Goal: Information Seeking & Learning: Find specific fact

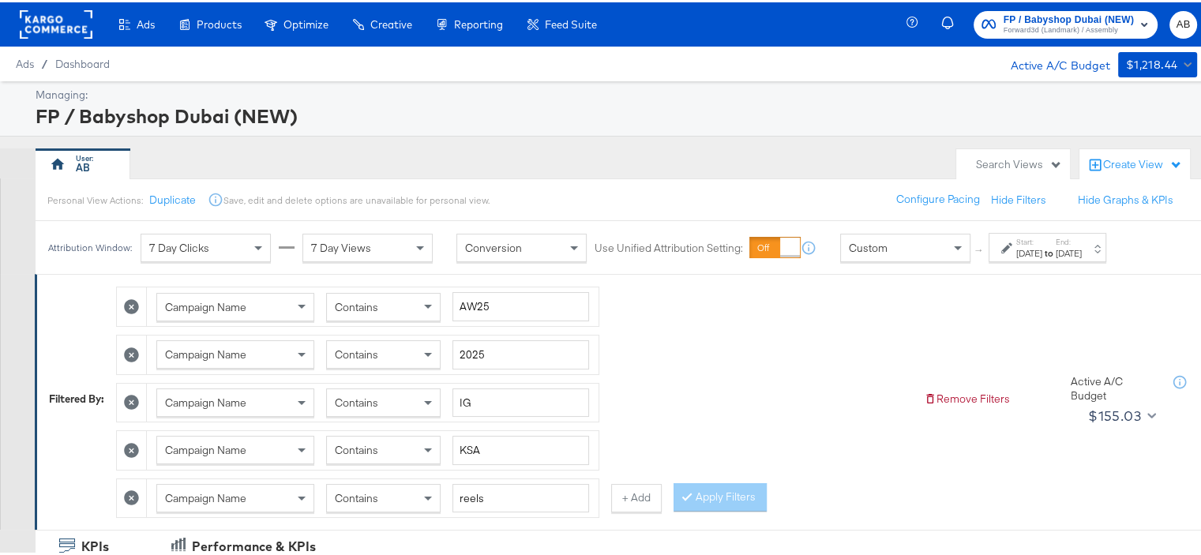
click at [464, 477] on div "Campaign Name Contains reels" at bounding box center [373, 496] width 452 height 39
click at [464, 495] on input "reels" at bounding box center [521, 496] width 137 height 29
type input "Static"
click at [470, 449] on input "KSA" at bounding box center [521, 448] width 137 height 29
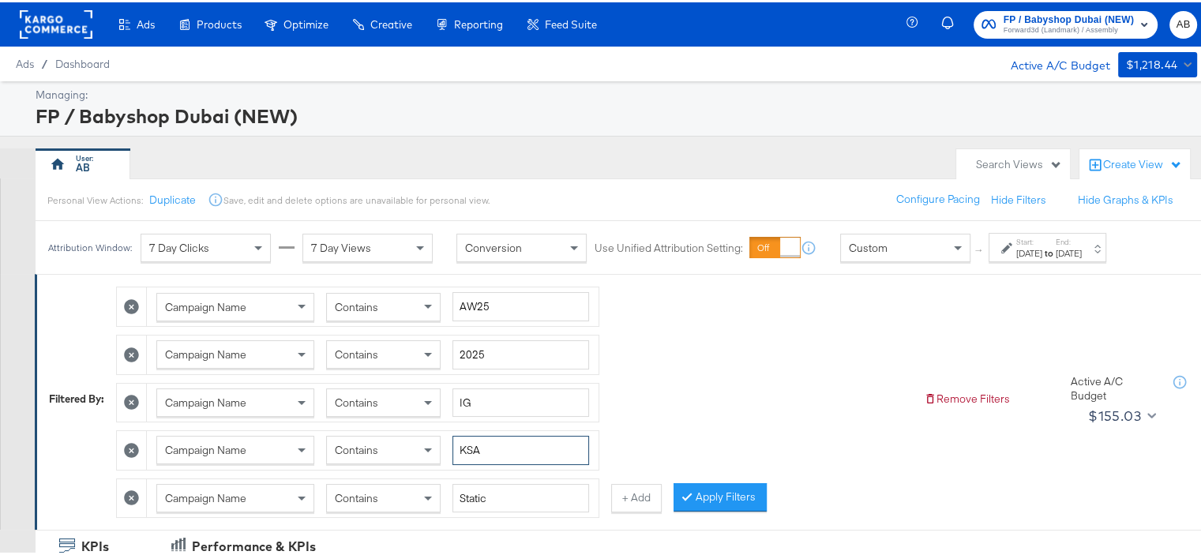
click at [470, 449] on input "KSA" at bounding box center [521, 448] width 137 height 29
type input "kwt"
click at [468, 386] on input "IG" at bounding box center [521, 400] width 137 height 29
click at [468, 398] on input "IG" at bounding box center [521, 400] width 137 height 29
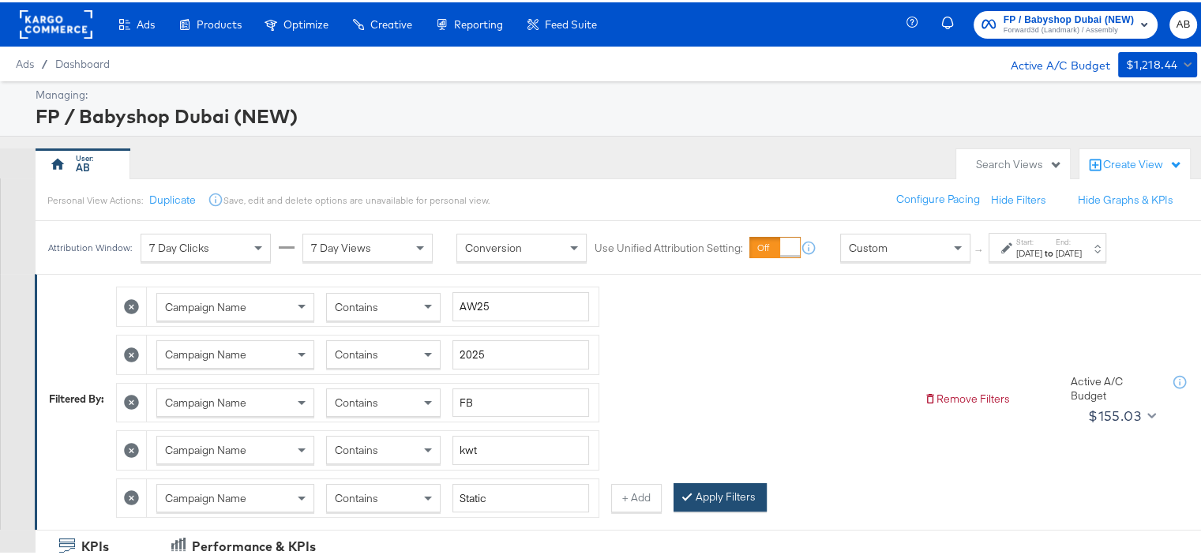
click at [723, 492] on button "Apply Filters" at bounding box center [720, 495] width 93 height 28
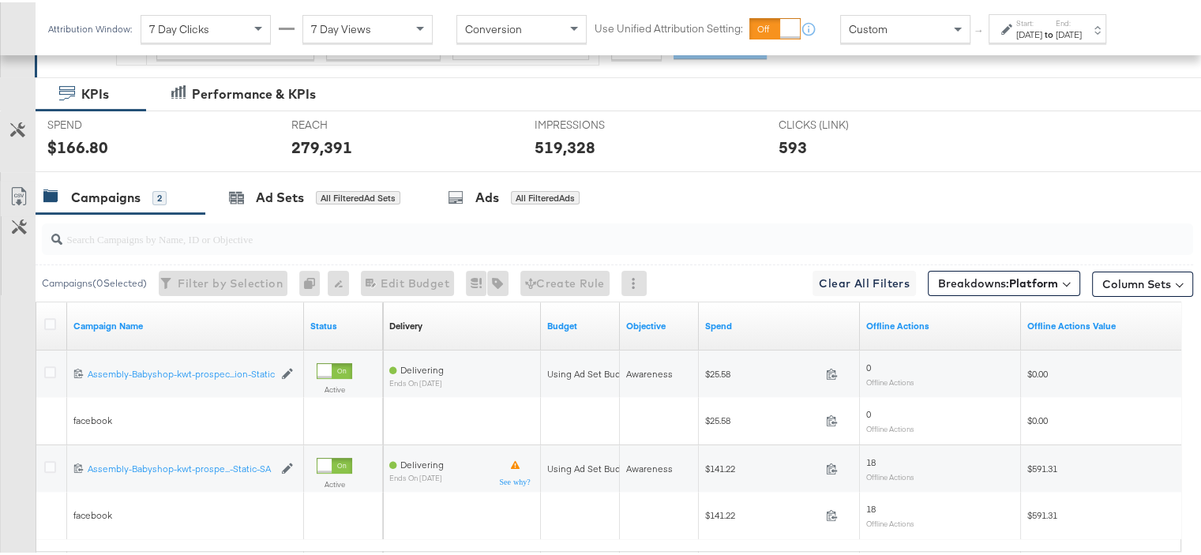
scroll to position [593, 0]
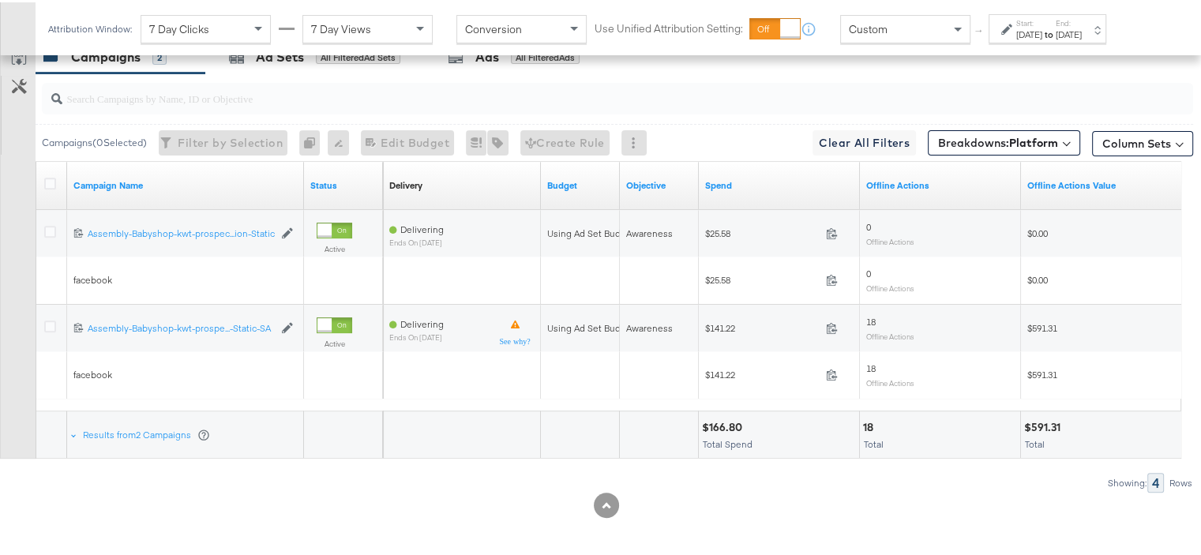
click at [1037, 423] on div "$591.31" at bounding box center [1044, 425] width 41 height 15
copy div "591.31"
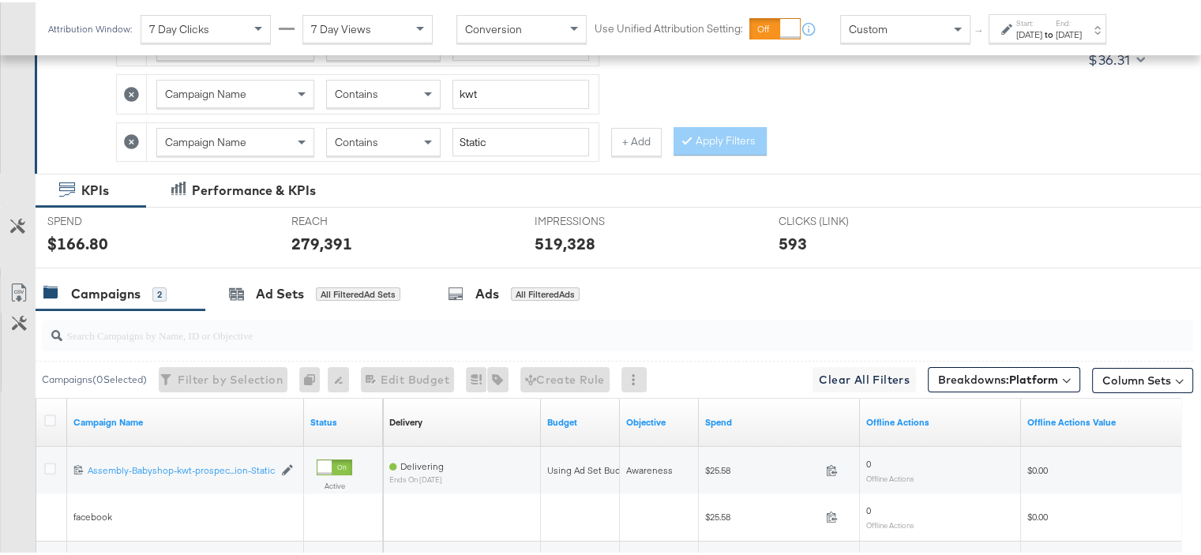
scroll to position [119, 0]
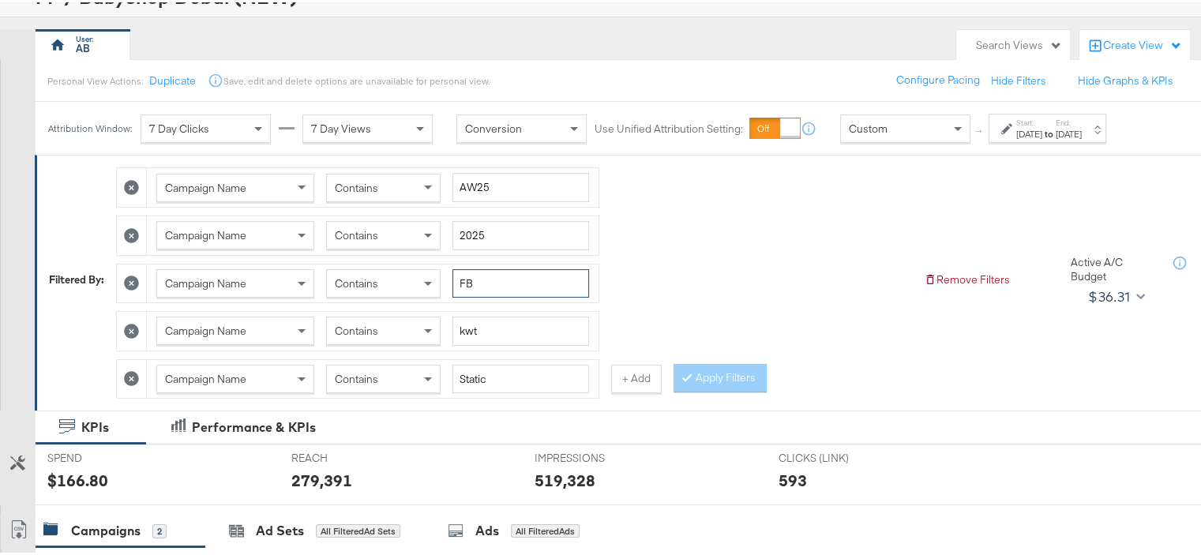
click at [468, 281] on input "FB" at bounding box center [521, 281] width 137 height 29
type input "IG"
click at [721, 376] on button "Apply Filters" at bounding box center [720, 376] width 93 height 28
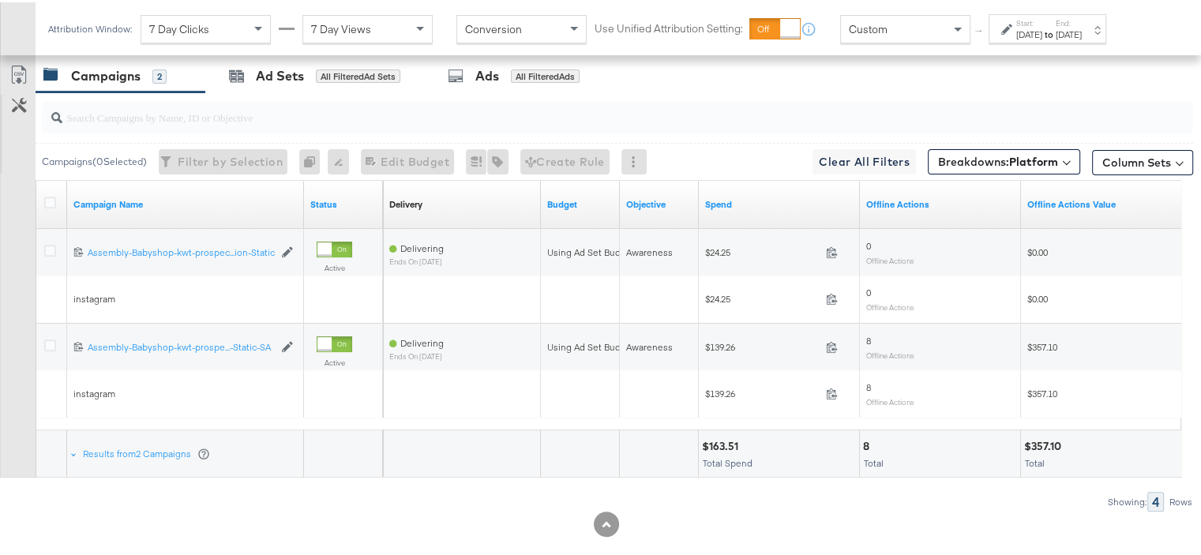
scroll to position [593, 0]
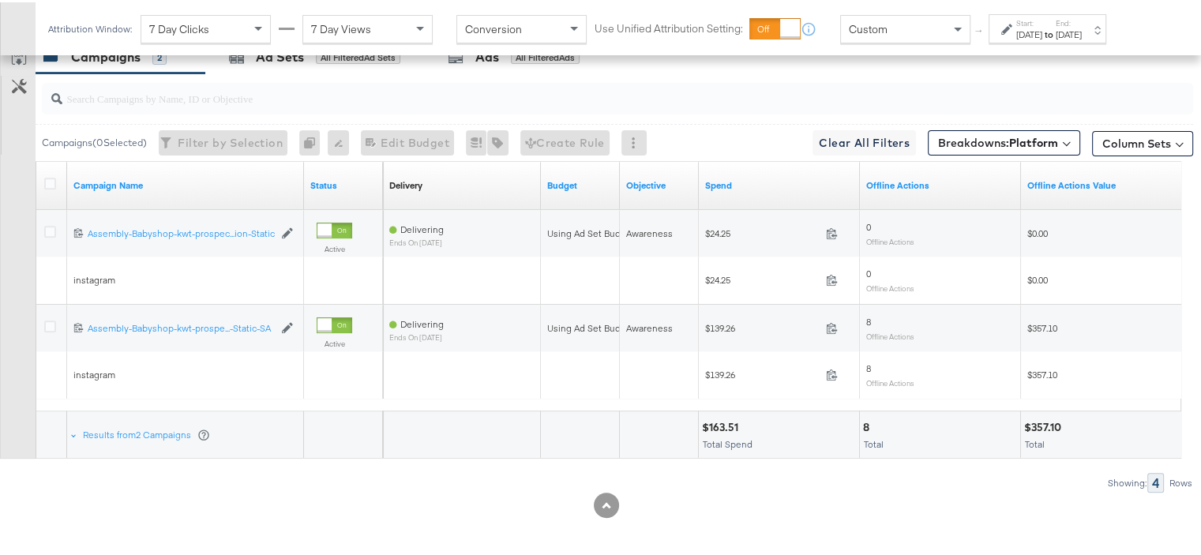
click at [1045, 418] on div "$357.10" at bounding box center [1045, 425] width 42 height 15
copy div "357.10"
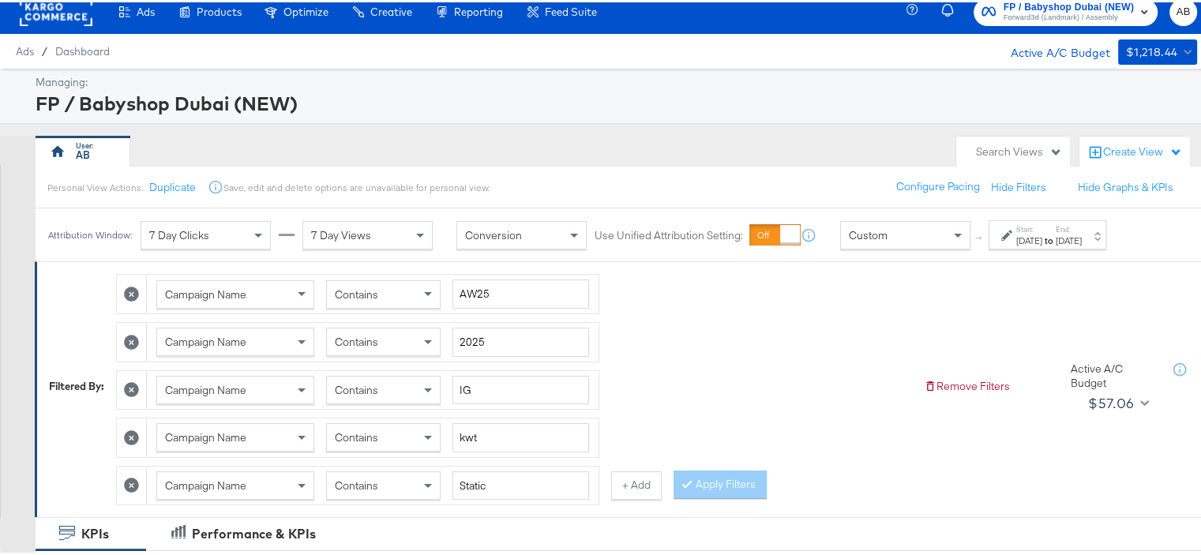
scroll to position [0, 0]
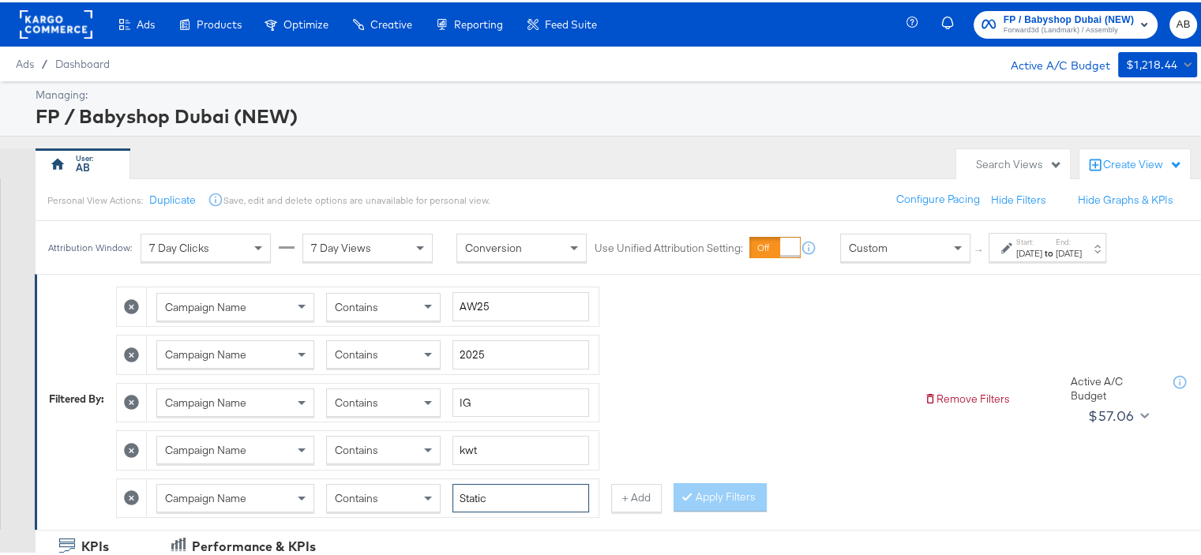
click at [479, 490] on input "Static" at bounding box center [521, 496] width 137 height 29
click at [730, 493] on button "Apply Filters" at bounding box center [720, 495] width 93 height 28
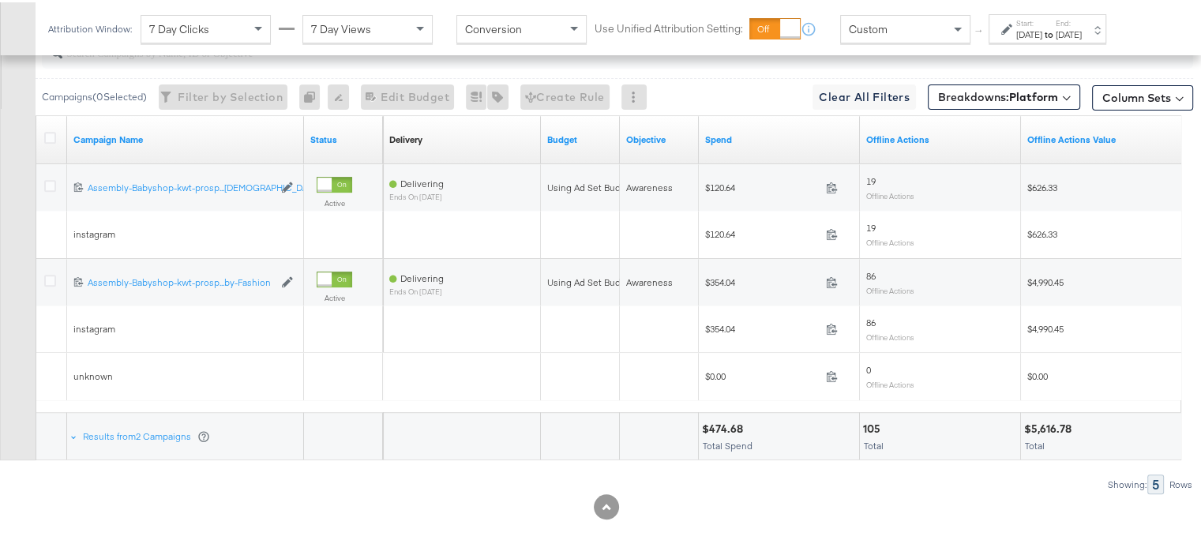
scroll to position [641, 0]
click at [1049, 418] on div "$5,616.78" at bounding box center [1050, 425] width 52 height 15
copy div "5,616.78"
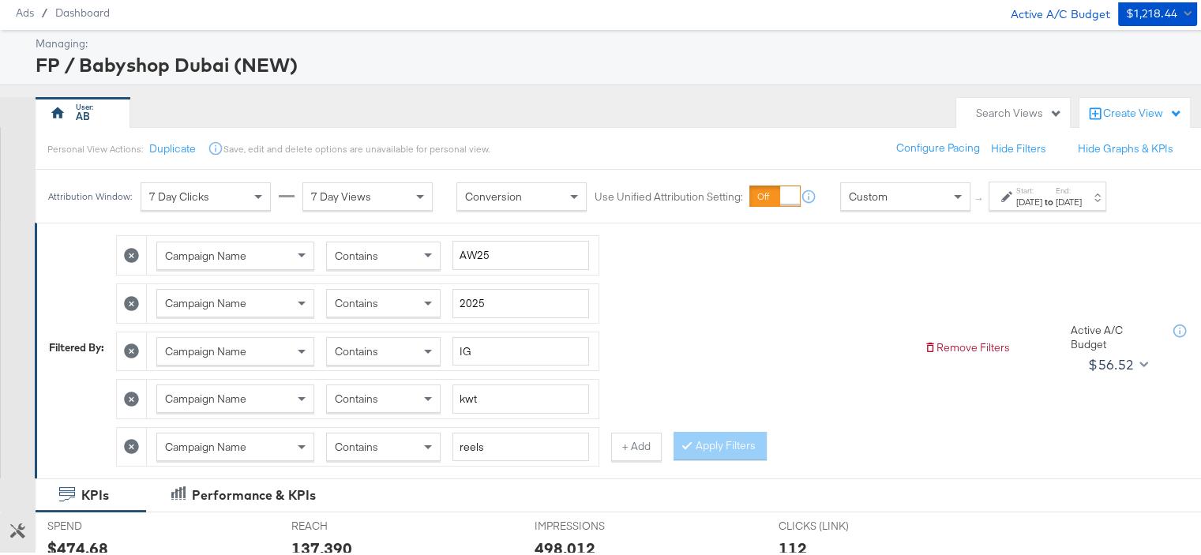
scroll to position [79, 0]
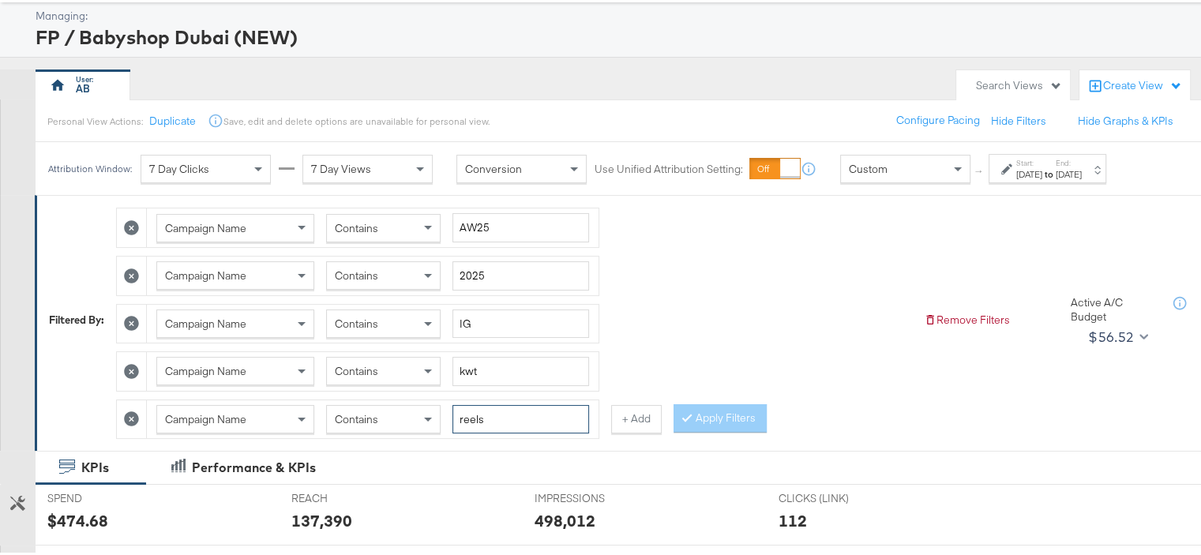
click at [470, 425] on input "reels" at bounding box center [521, 417] width 137 height 29
click at [470, 424] on input "reels" at bounding box center [521, 417] width 137 height 29
type input "static"
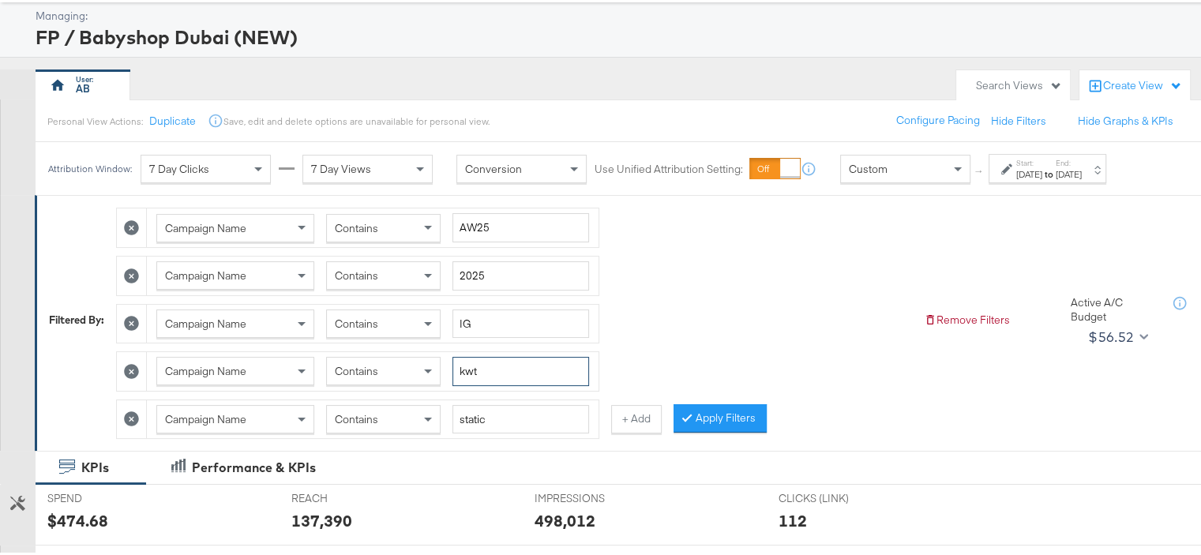
click at [476, 364] on input "kwt" at bounding box center [521, 369] width 137 height 29
type input "qat"
click at [456, 321] on input "IG" at bounding box center [521, 321] width 137 height 29
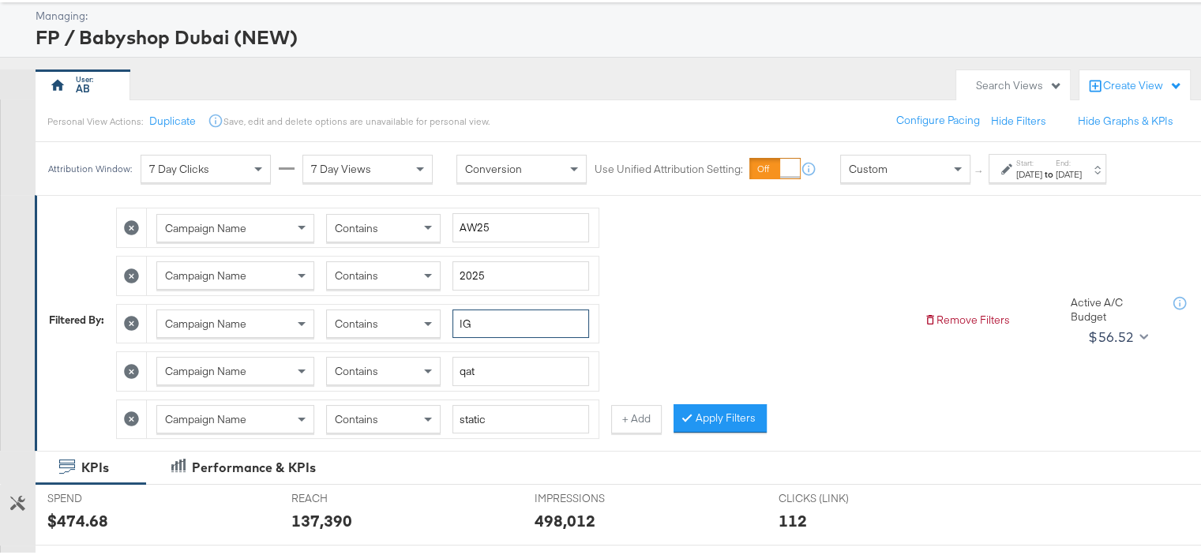
click at [456, 321] on input "IG" at bounding box center [521, 321] width 137 height 29
click at [707, 414] on button "Apply Filters" at bounding box center [720, 416] width 93 height 28
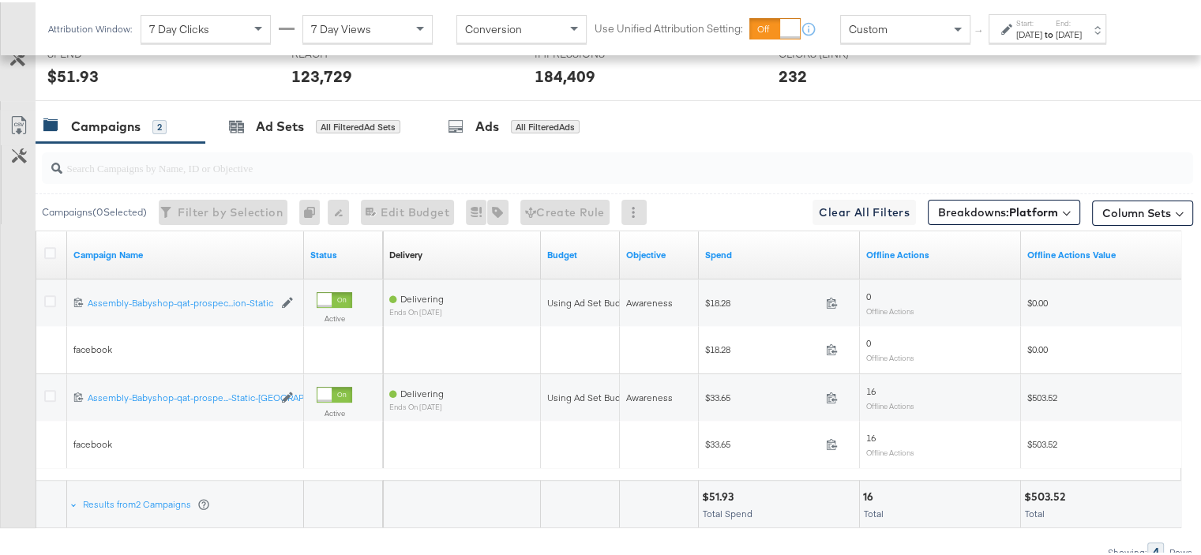
scroll to position [593, 0]
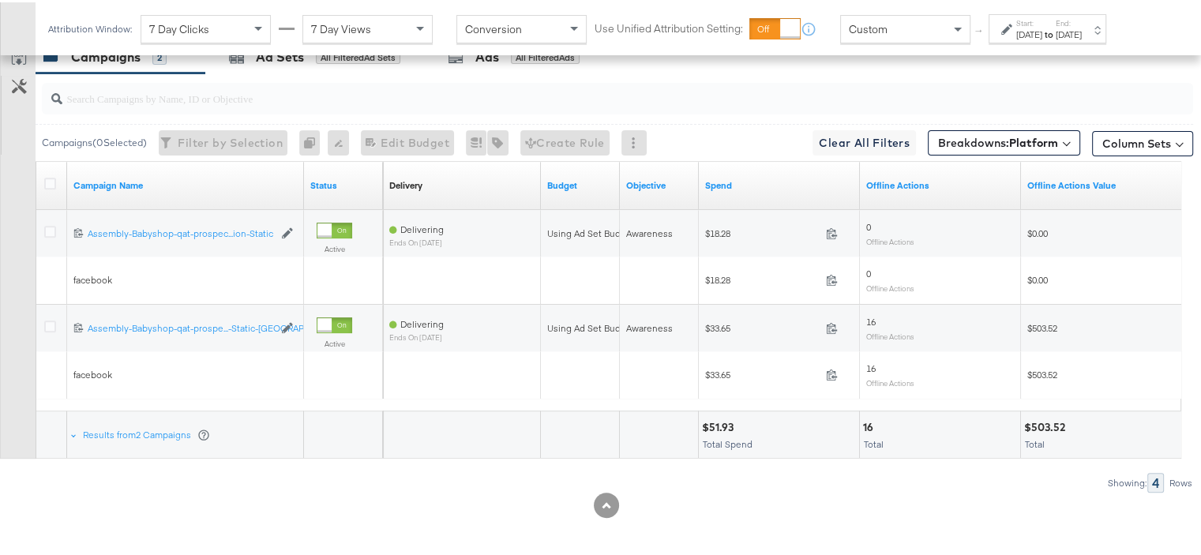
click at [1049, 418] on div "$503.52" at bounding box center [1047, 425] width 46 height 15
copy div "503.52"
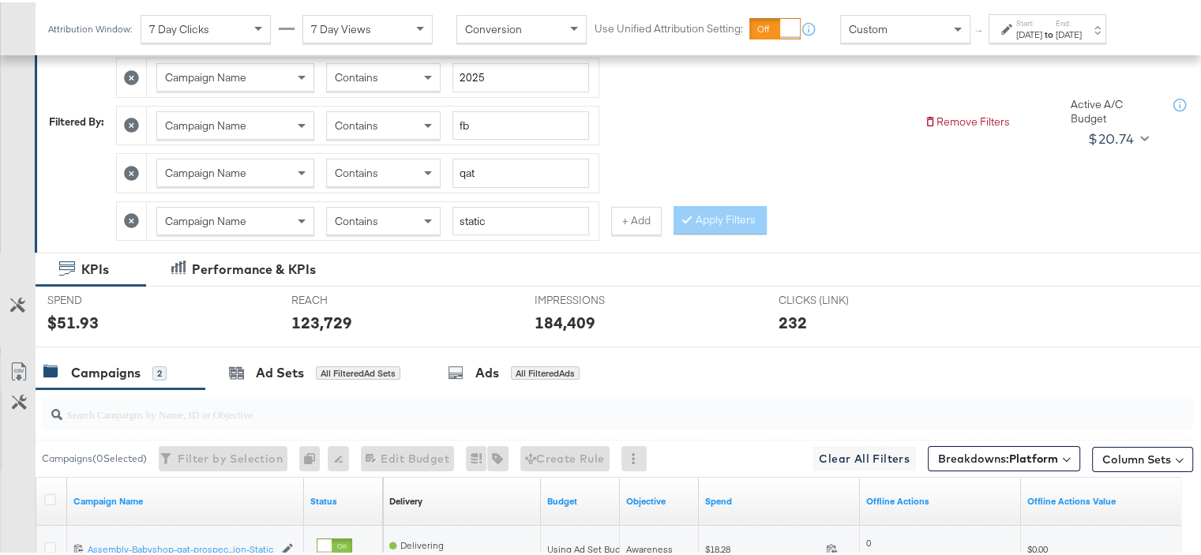
scroll to position [119, 0]
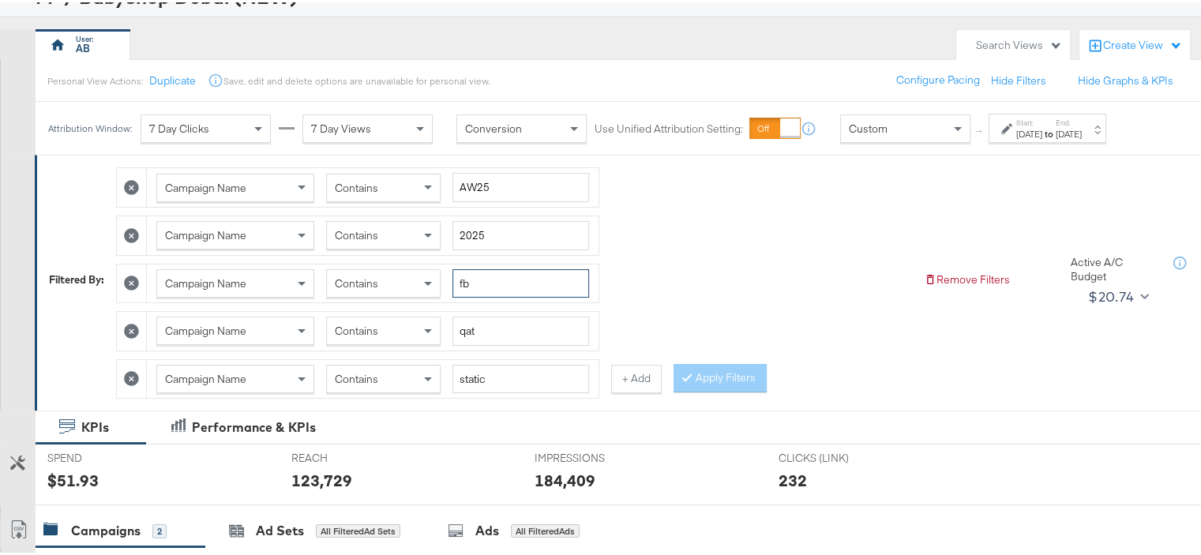
click at [464, 276] on input "fb" at bounding box center [521, 281] width 137 height 29
type input "ig"
click at [690, 362] on button "Apply Filters" at bounding box center [720, 376] width 93 height 28
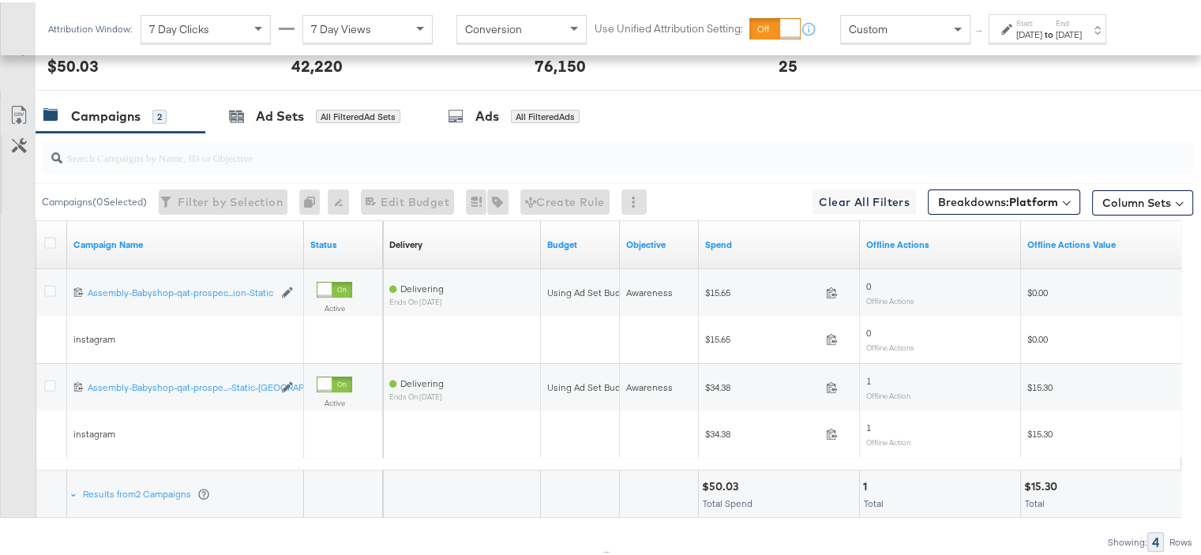
scroll to position [593, 0]
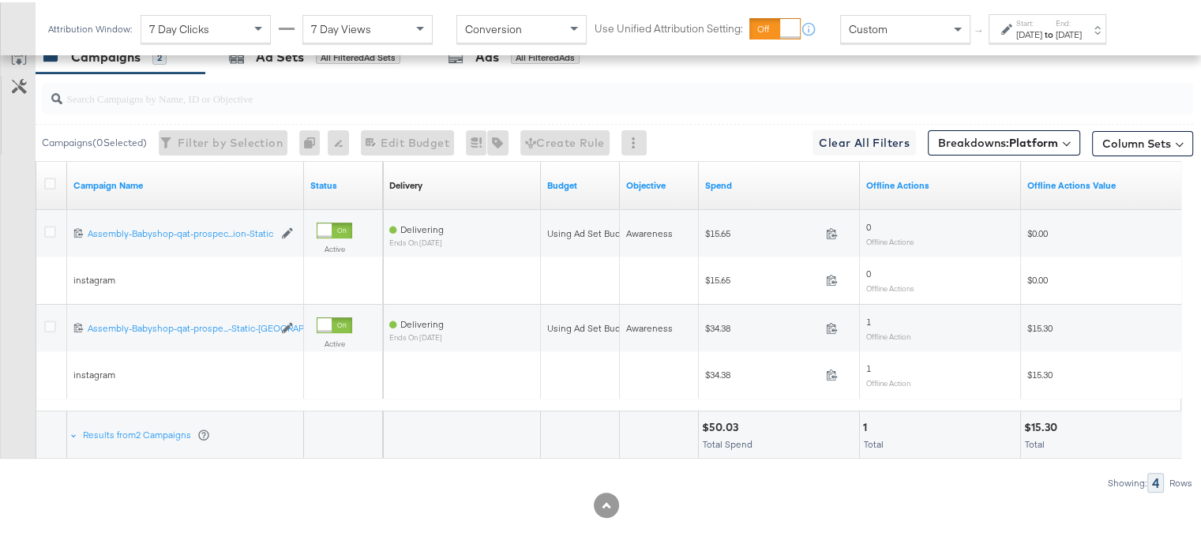
click at [1042, 421] on div "$15.30" at bounding box center [1043, 425] width 38 height 15
copy div "15.30"
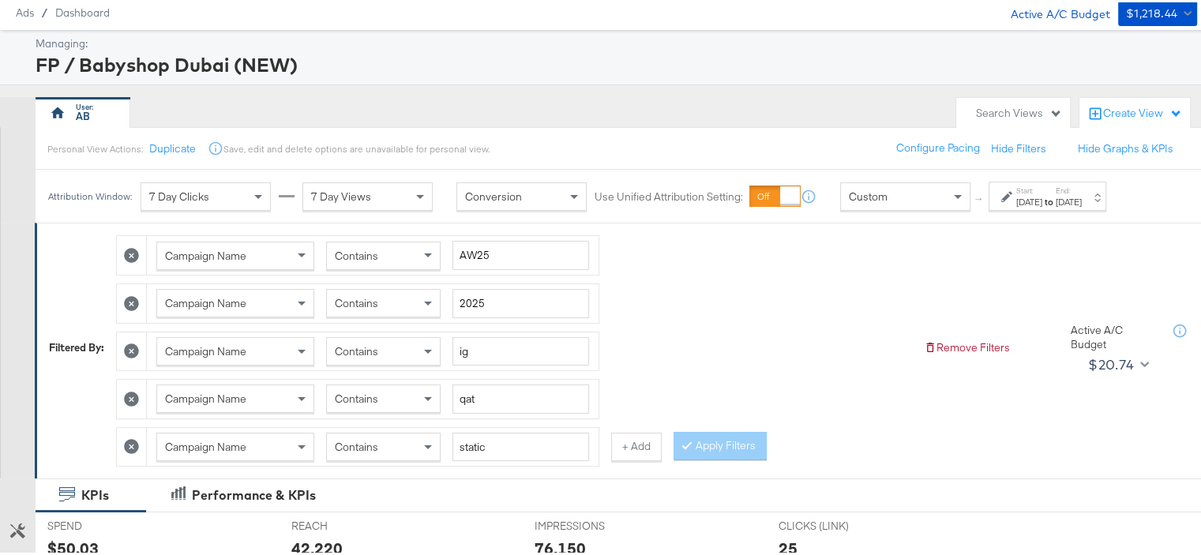
scroll to position [79, 0]
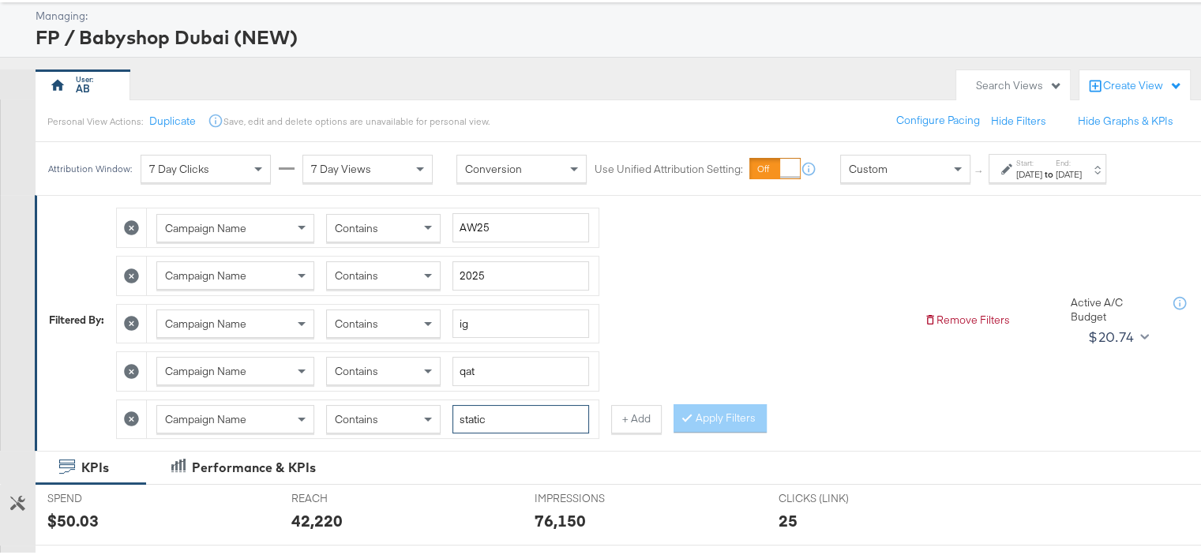
click at [472, 411] on input "static" at bounding box center [521, 417] width 137 height 29
type input "reels"
click at [723, 410] on button "Apply Filters" at bounding box center [720, 416] width 93 height 28
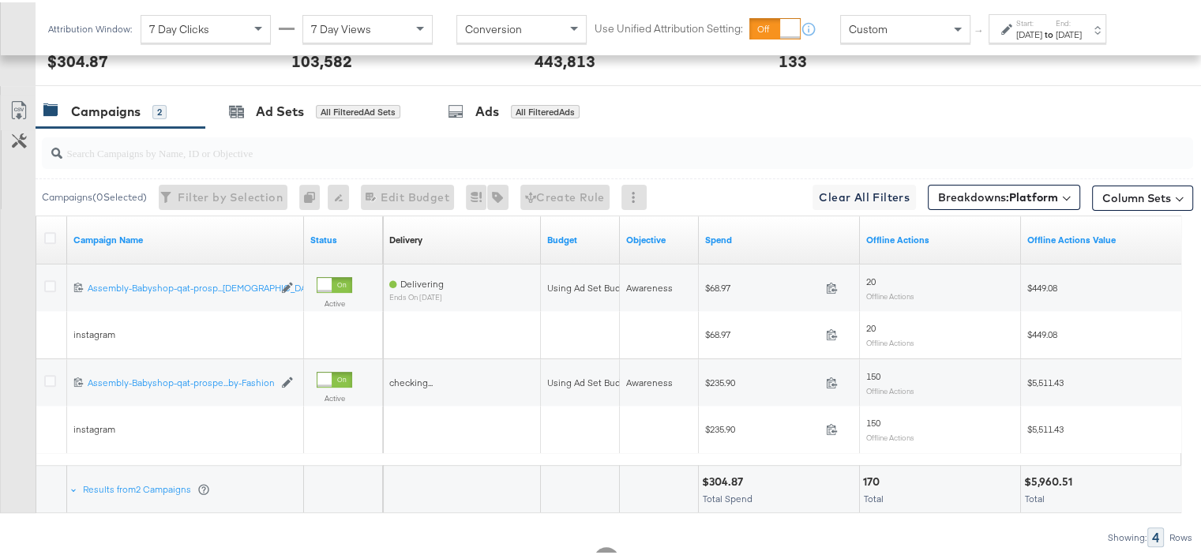
scroll to position [593, 0]
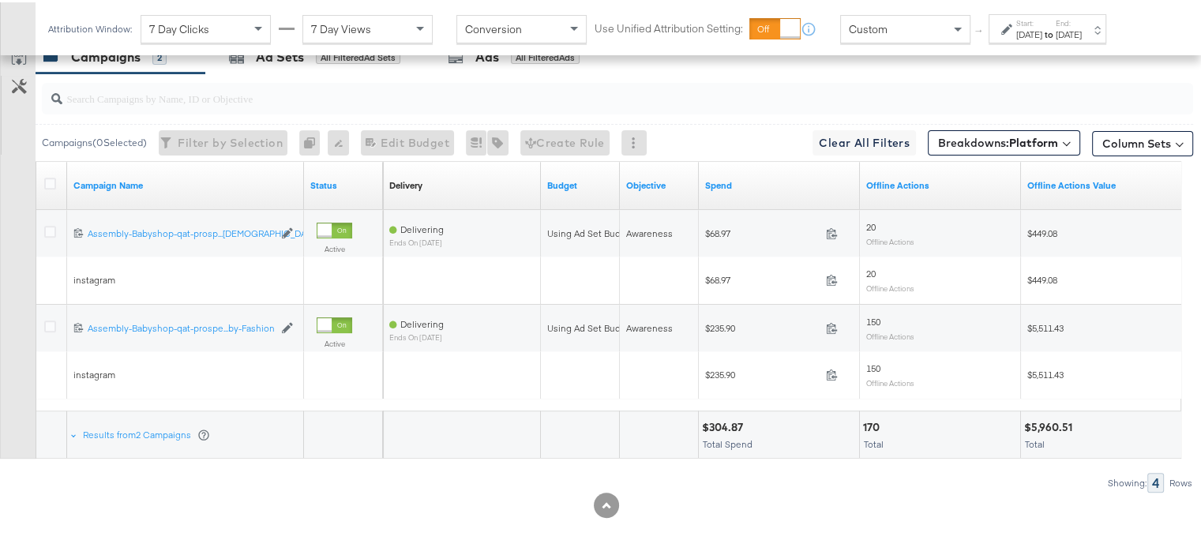
click at [1047, 419] on div "$5,960.51" at bounding box center [1050, 425] width 53 height 15
copy div "5,960.51"
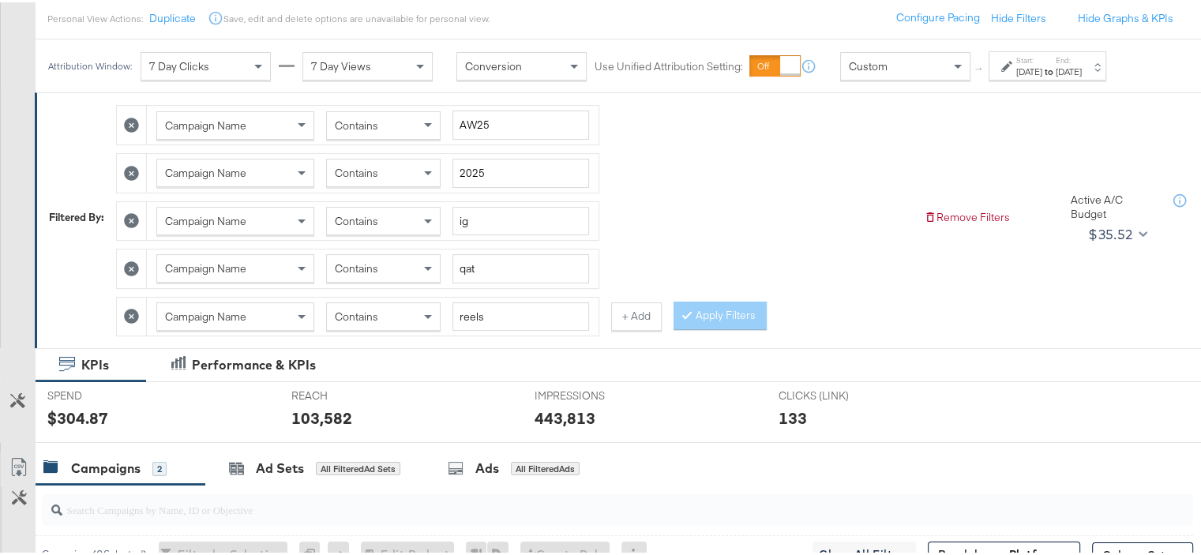
scroll to position [40, 0]
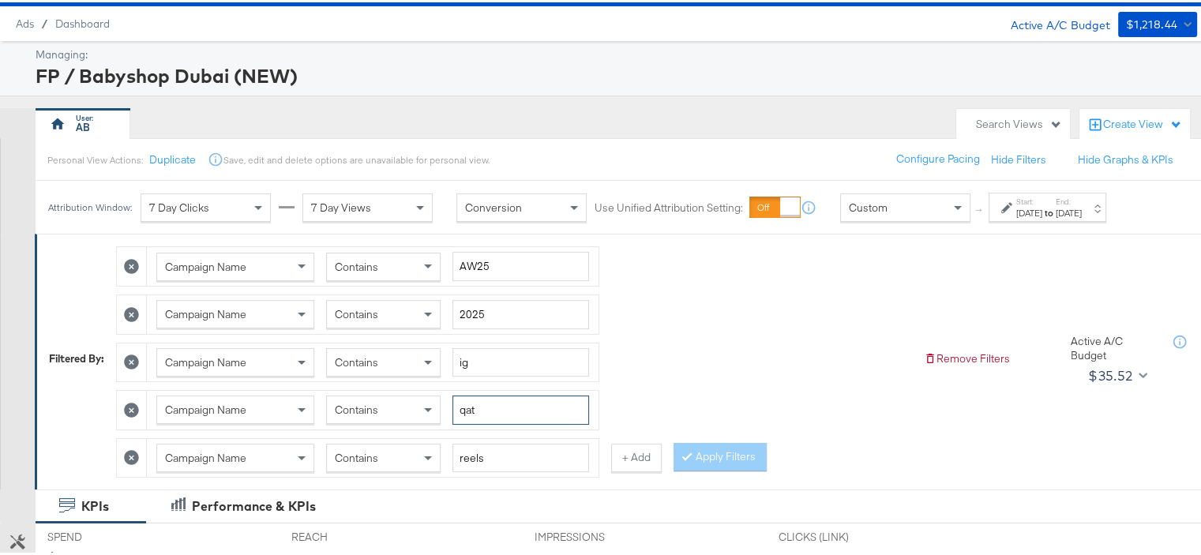
click at [472, 407] on input "qat" at bounding box center [521, 407] width 137 height 29
type input "om"
click at [466, 366] on input "ig" at bounding box center [521, 360] width 137 height 29
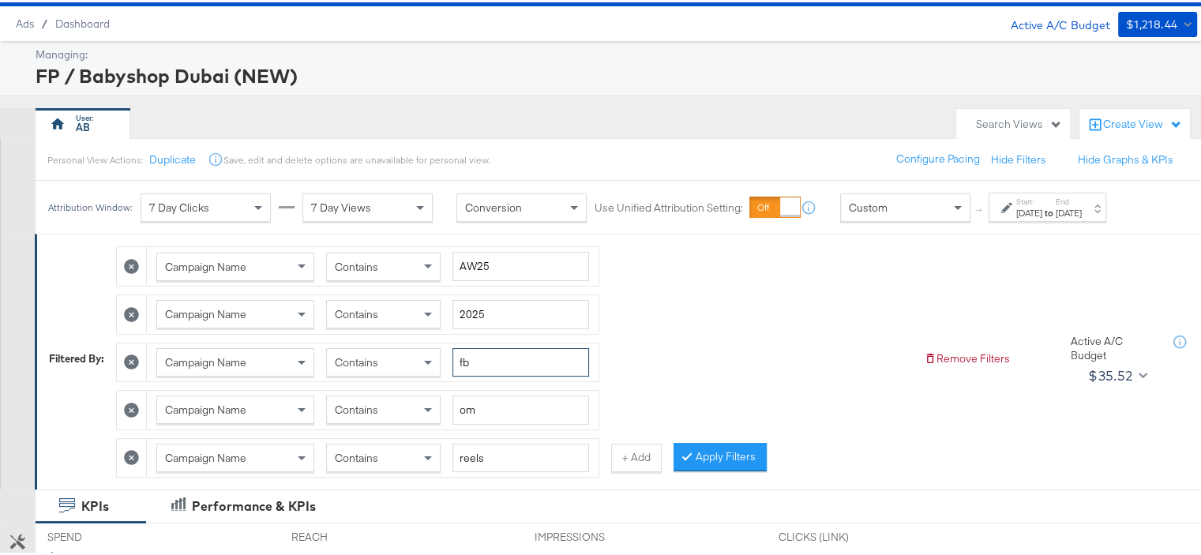
type input "fb"
click at [471, 453] on input "reels" at bounding box center [521, 455] width 137 height 29
type input "static"
click at [697, 451] on button "Apply Filters" at bounding box center [720, 455] width 93 height 28
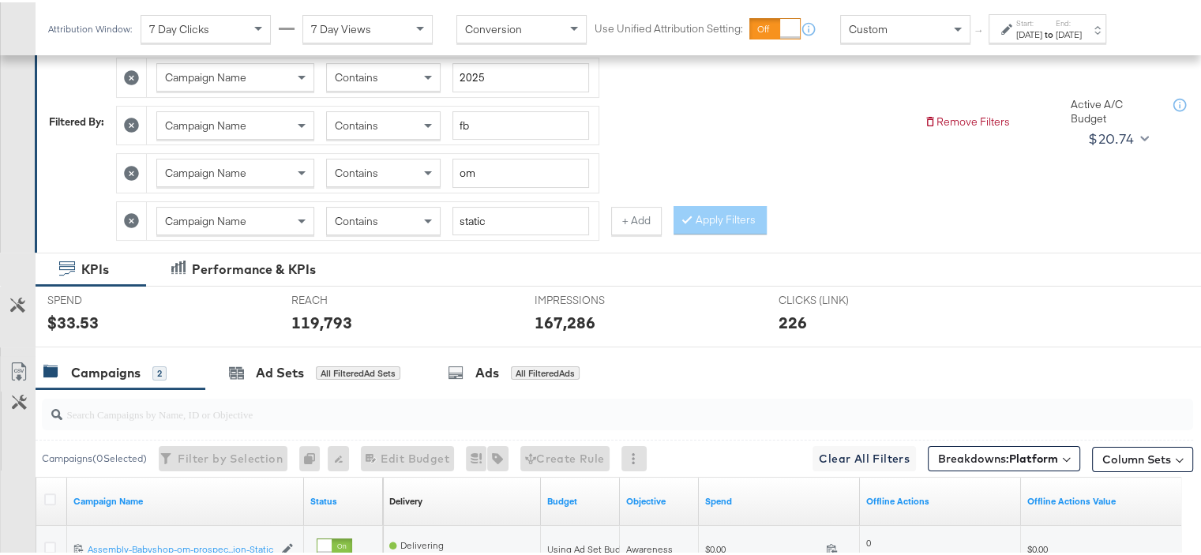
scroll to position [546, 0]
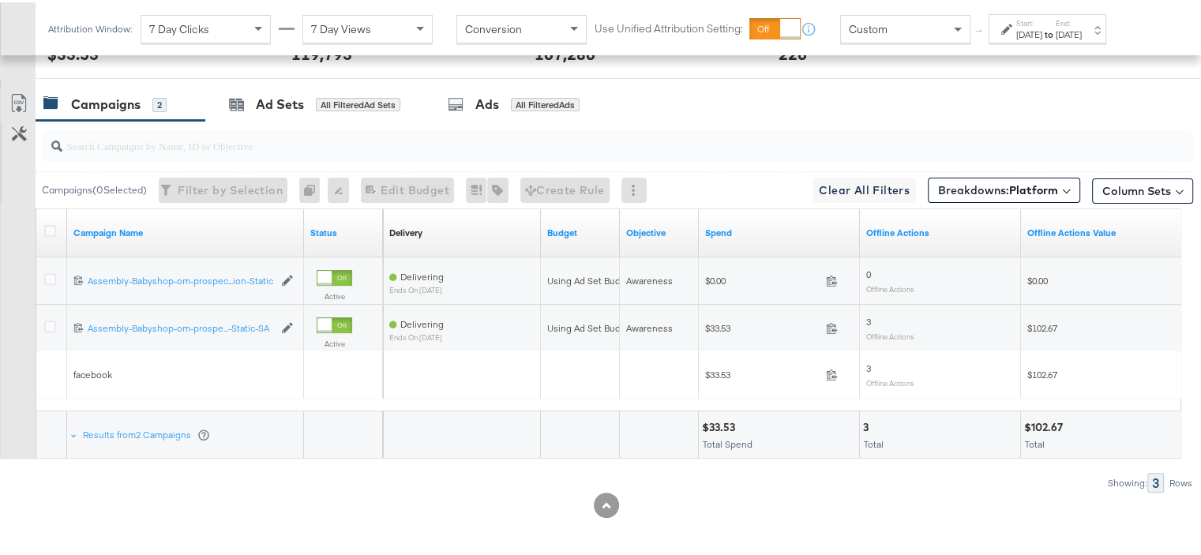
click at [1044, 418] on div "$102.67" at bounding box center [1045, 425] width 43 height 15
copy div "102.67"
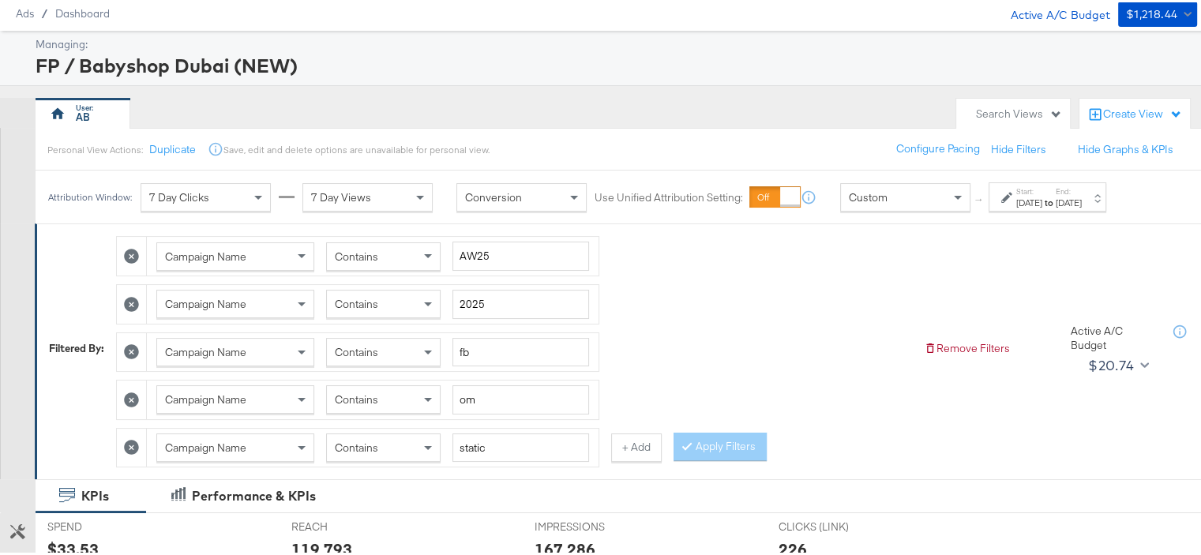
scroll to position [79, 0]
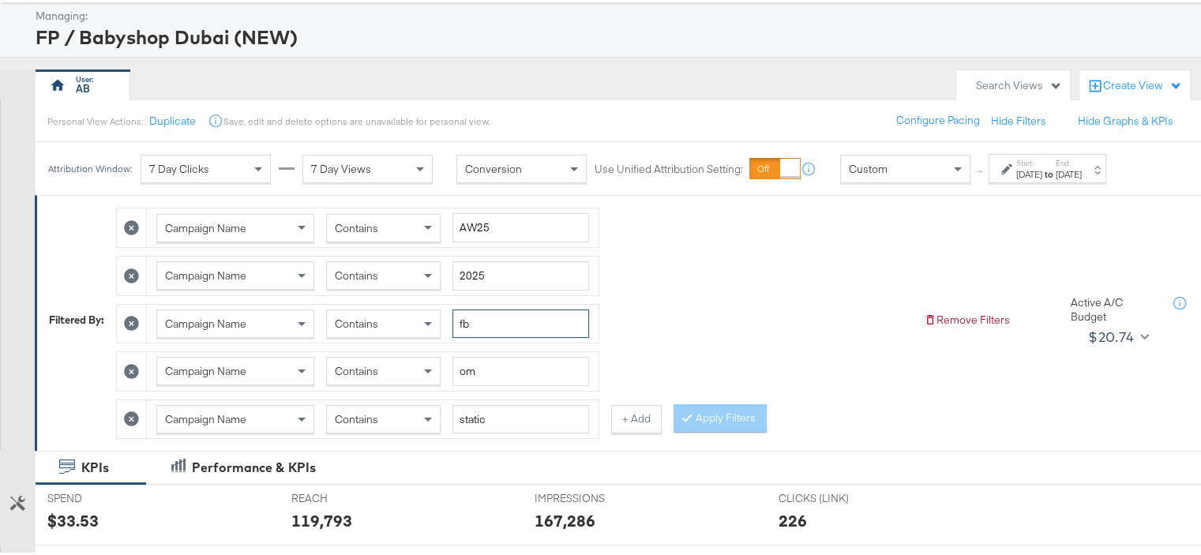
click at [476, 313] on input "fb" at bounding box center [521, 321] width 137 height 29
type input "ig"
click at [738, 415] on button "Apply Filters" at bounding box center [720, 416] width 93 height 28
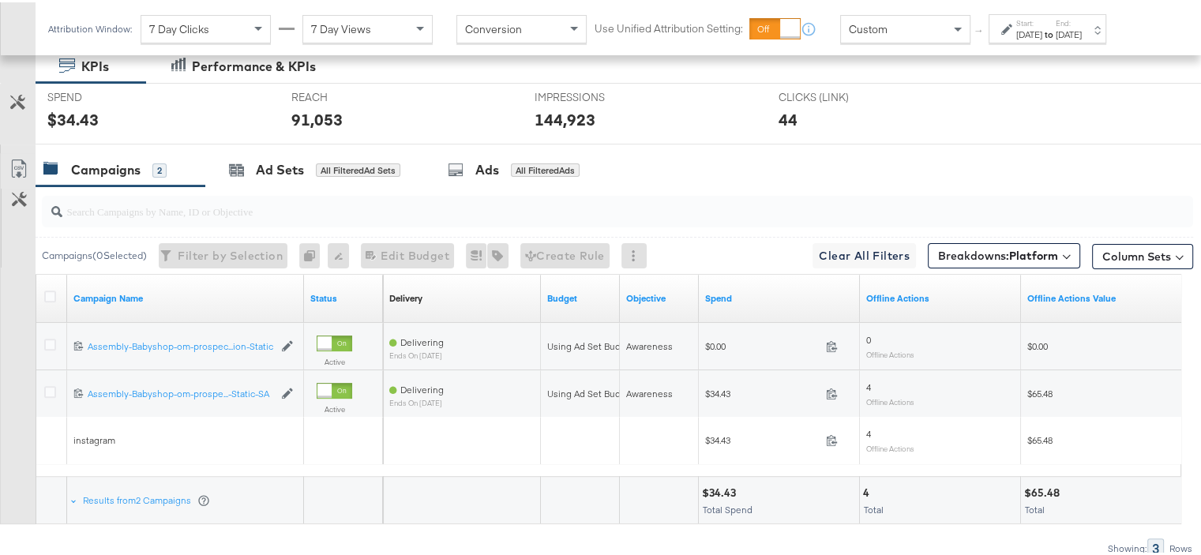
scroll to position [546, 0]
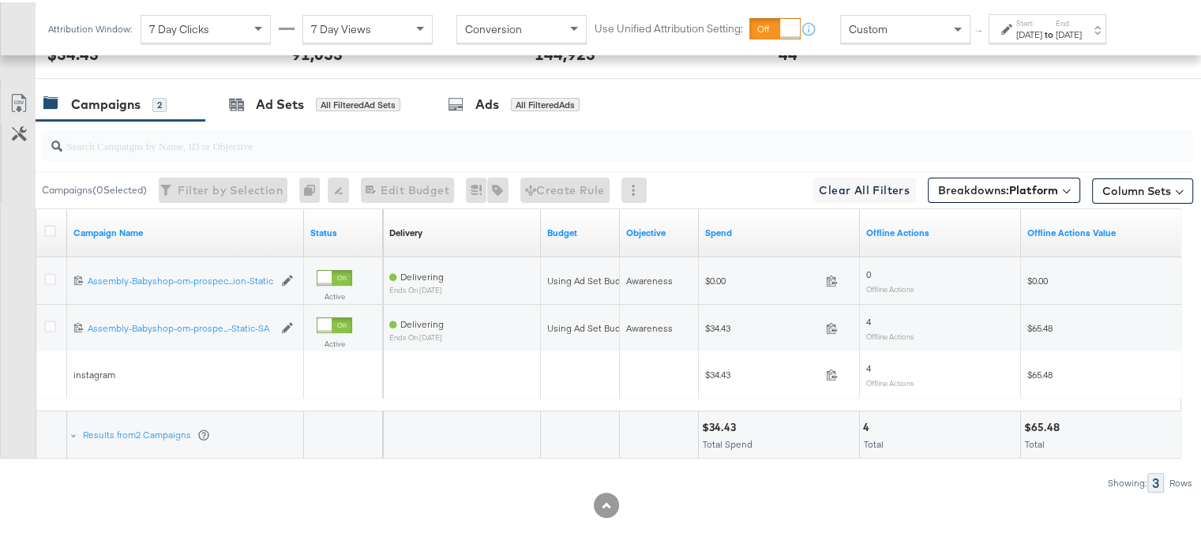
click at [1037, 418] on div "$65.48" at bounding box center [1044, 425] width 40 height 15
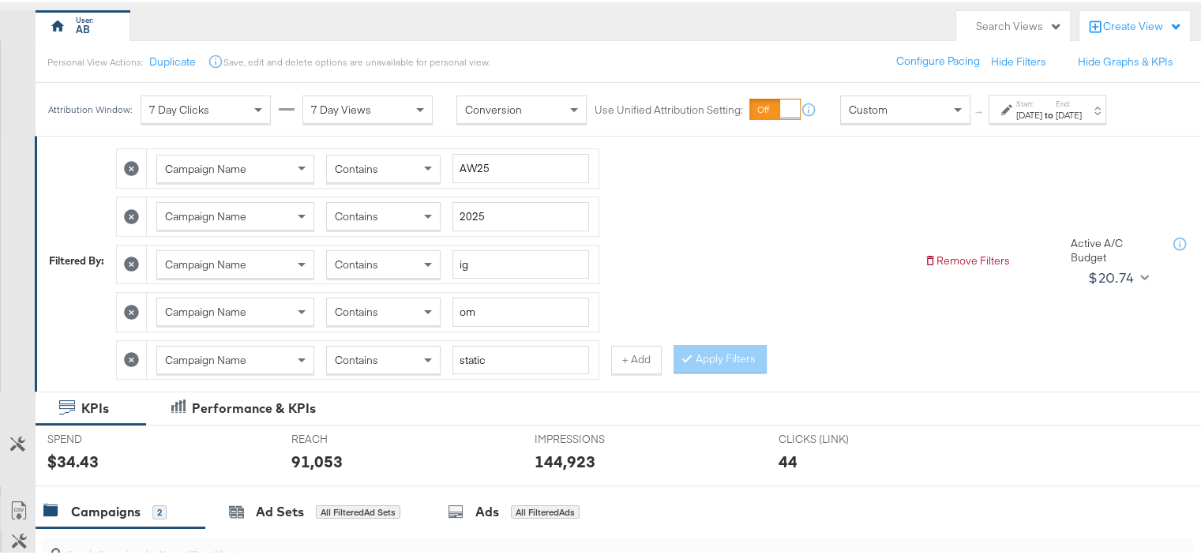
scroll to position [72, 0]
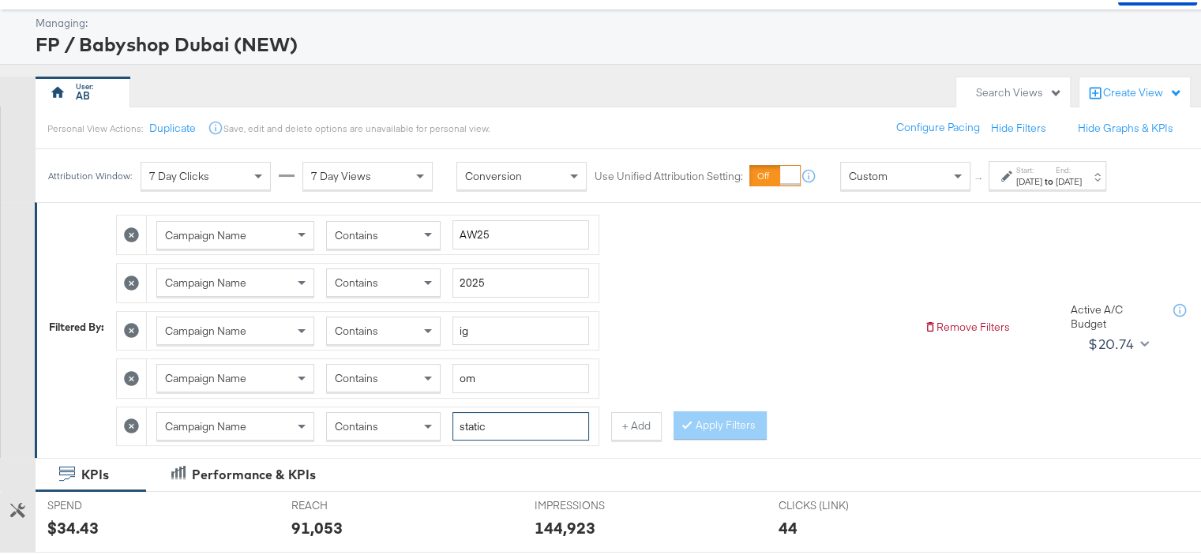
click at [493, 422] on input "static" at bounding box center [521, 424] width 137 height 29
click at [742, 409] on button "Apply Filters" at bounding box center [720, 423] width 93 height 28
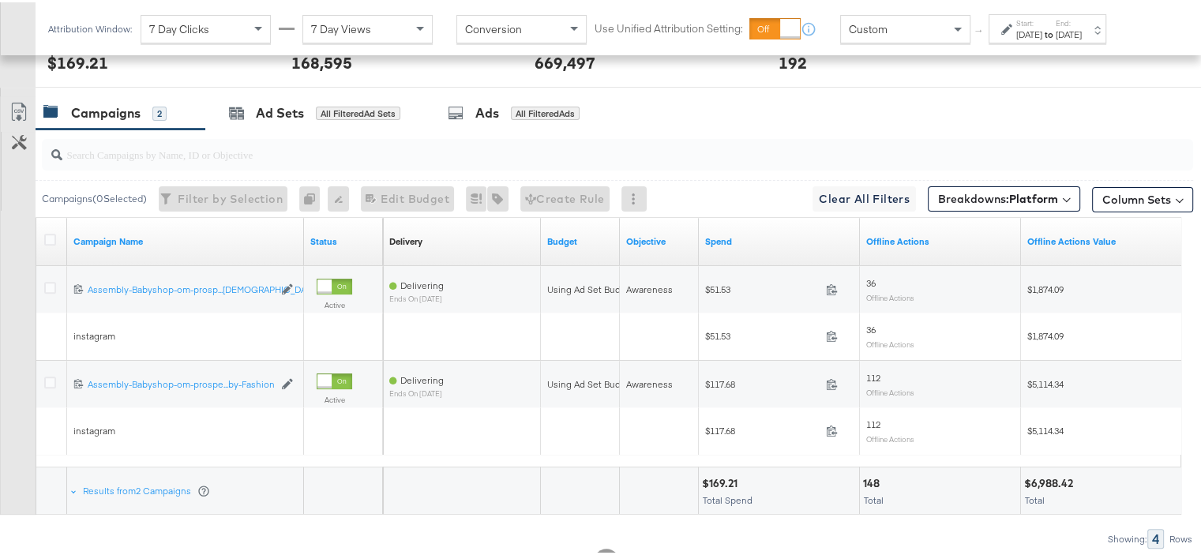
scroll to position [593, 0]
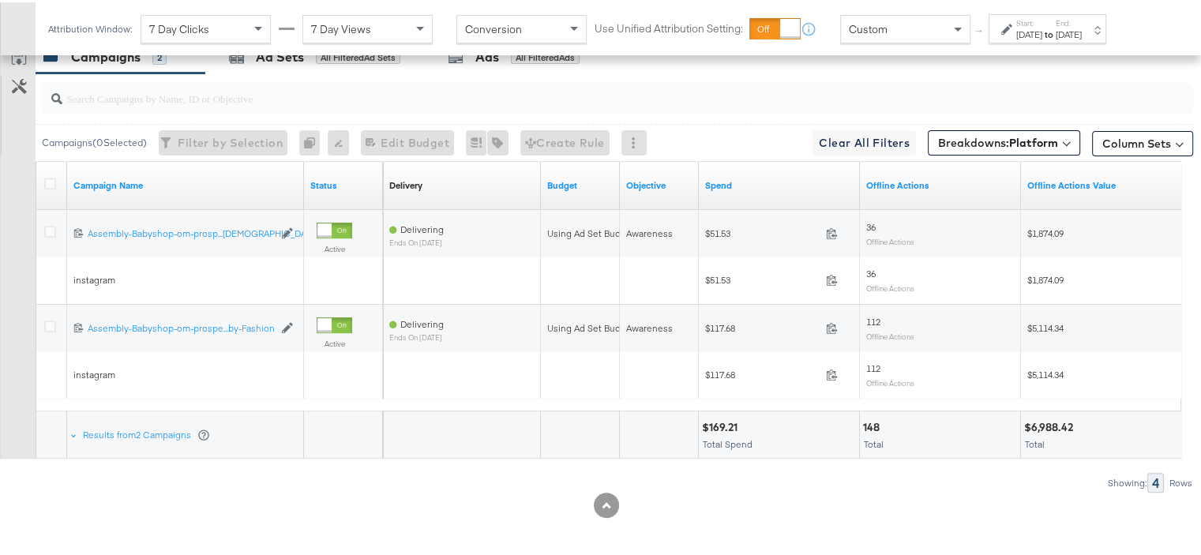
click at [1047, 418] on div "$6,988.42" at bounding box center [1051, 425] width 54 height 15
click at [1046, 418] on div "$6,988.42" at bounding box center [1051, 425] width 54 height 15
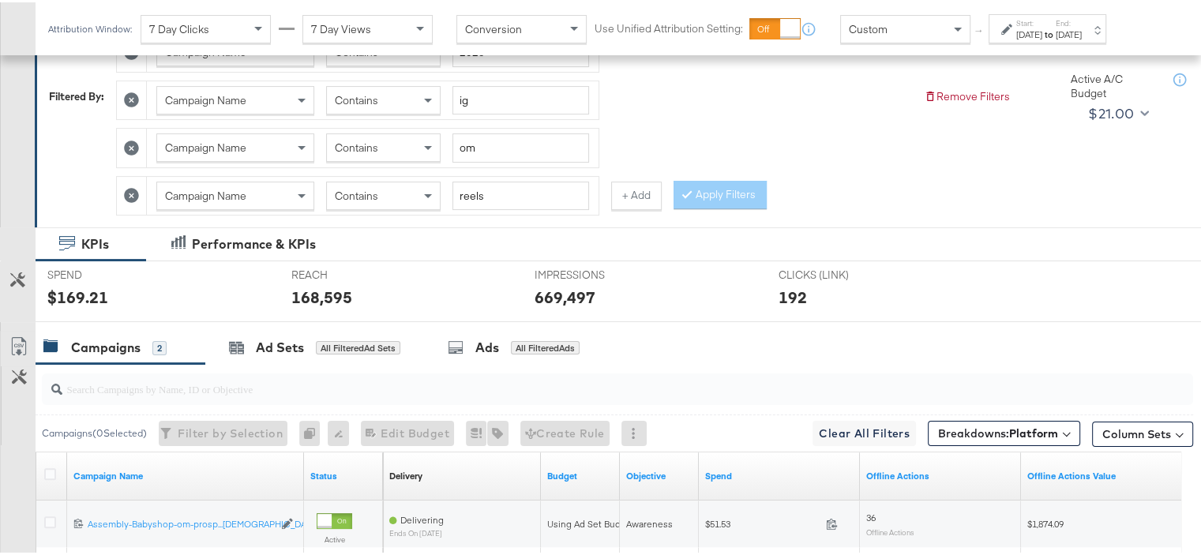
scroll to position [119, 0]
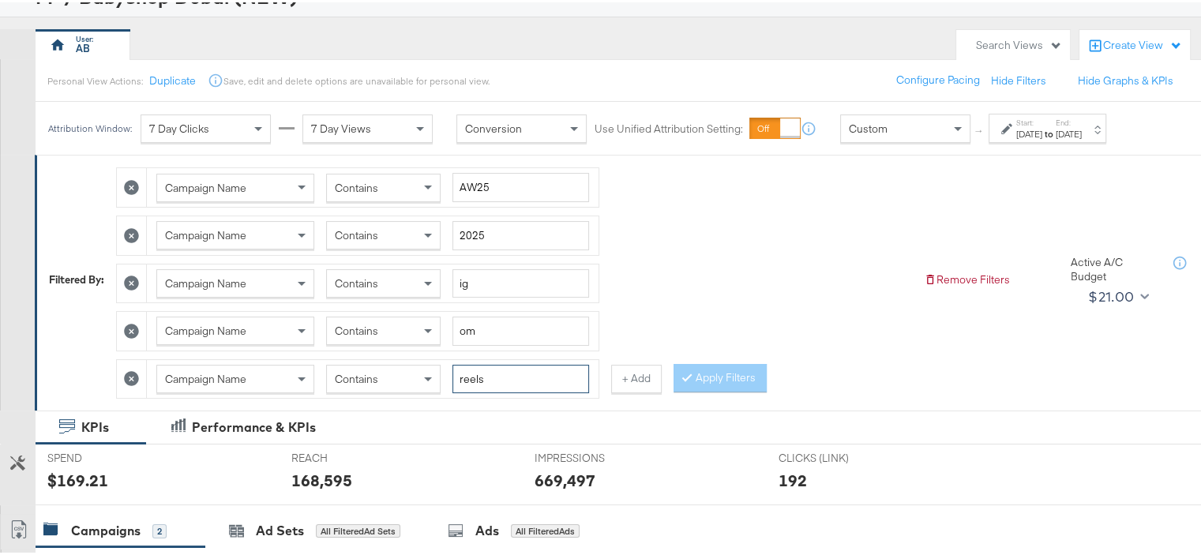
click at [470, 366] on input "reels" at bounding box center [521, 377] width 137 height 29
type input "static"
click at [473, 325] on input "om" at bounding box center [521, 328] width 137 height 29
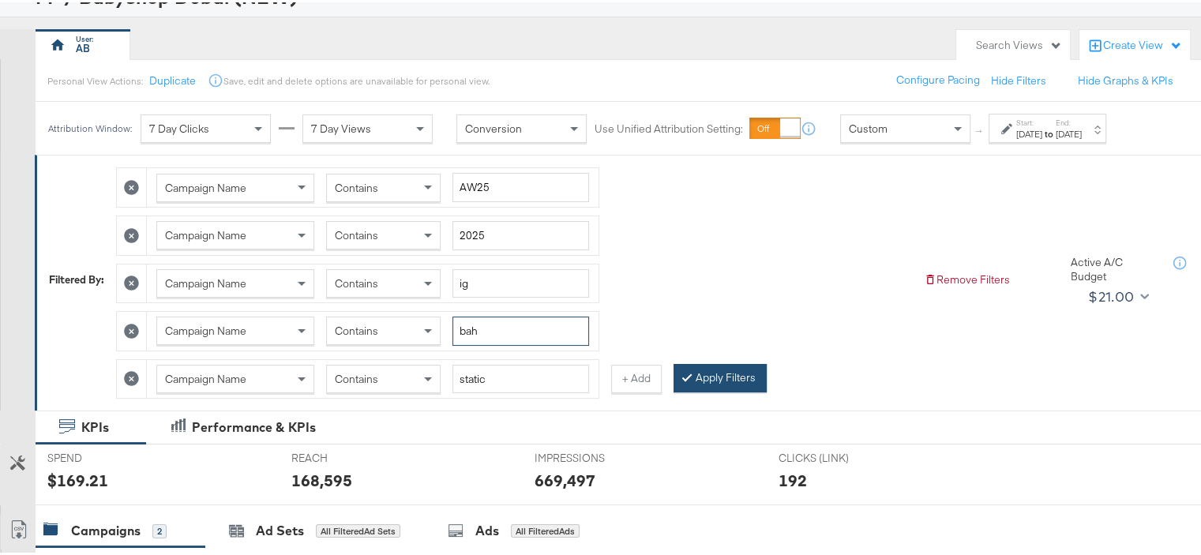
type input "bah"
click at [705, 378] on button "Apply Filters" at bounding box center [720, 376] width 93 height 28
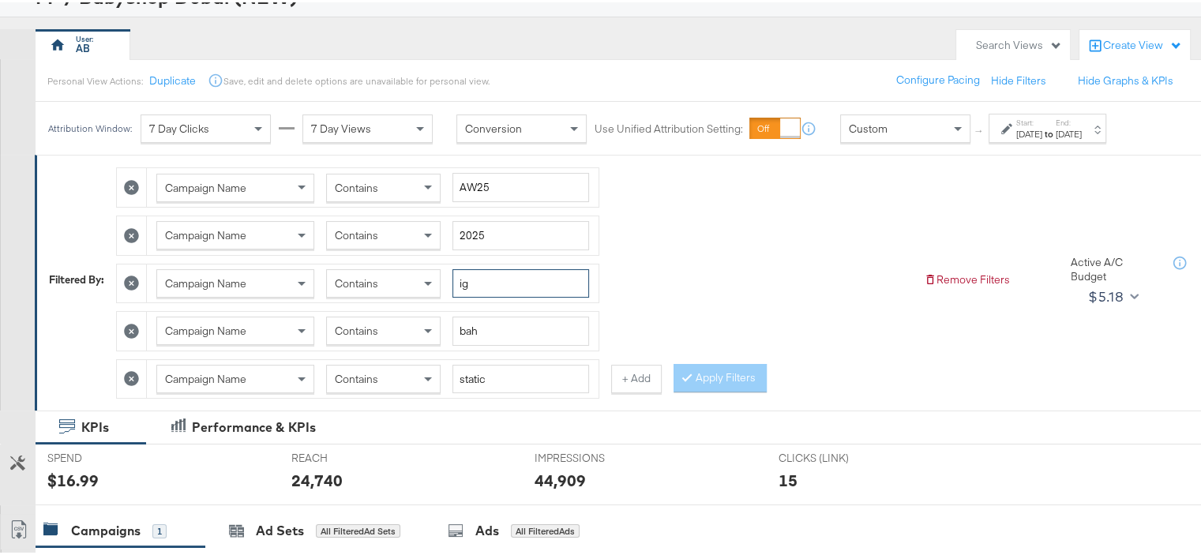
click at [474, 274] on input "ig" at bounding box center [521, 281] width 137 height 29
click at [719, 363] on button "Apply Filters" at bounding box center [720, 376] width 93 height 28
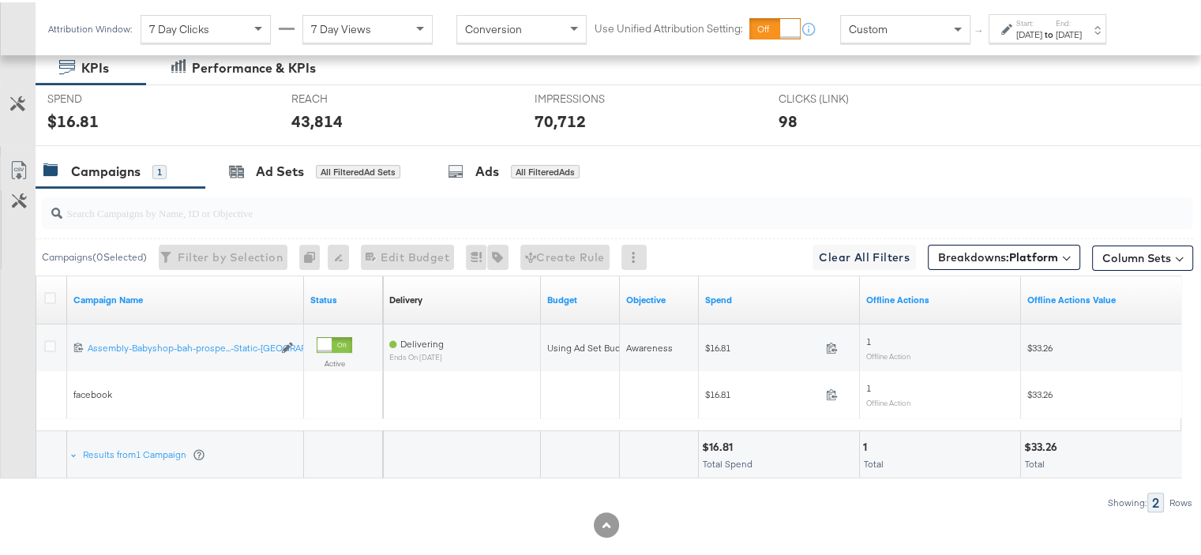
scroll to position [498, 0]
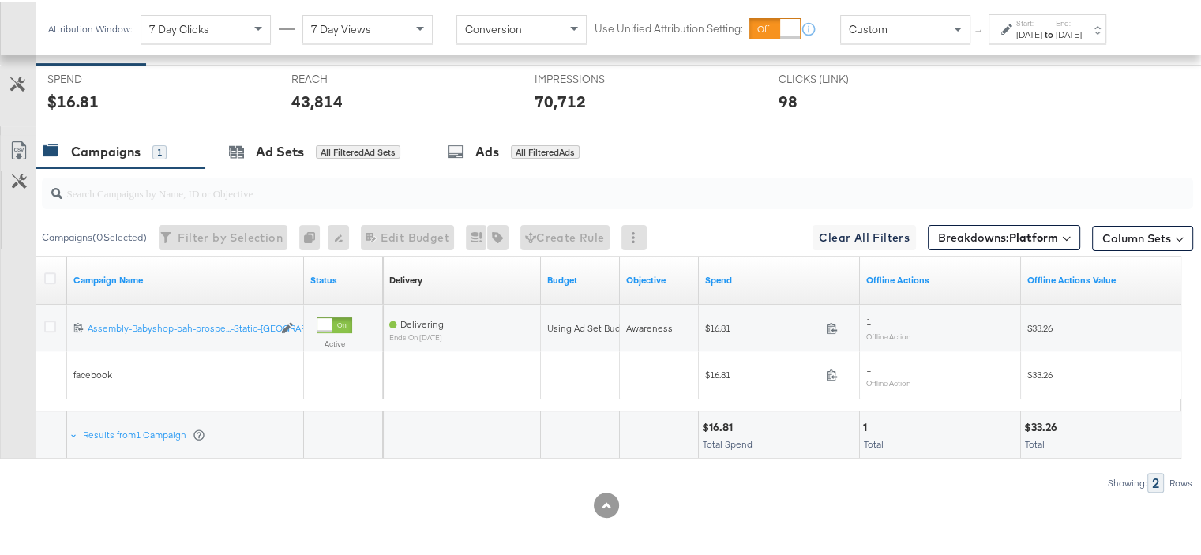
click at [1039, 419] on div "$33.26" at bounding box center [1043, 425] width 38 height 15
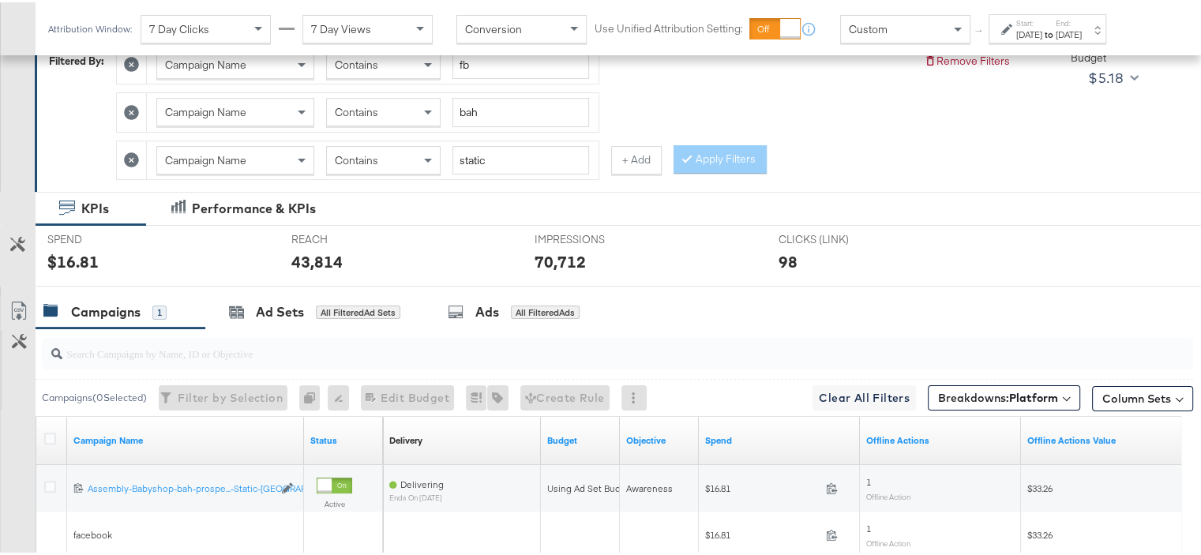
scroll to position [261, 0]
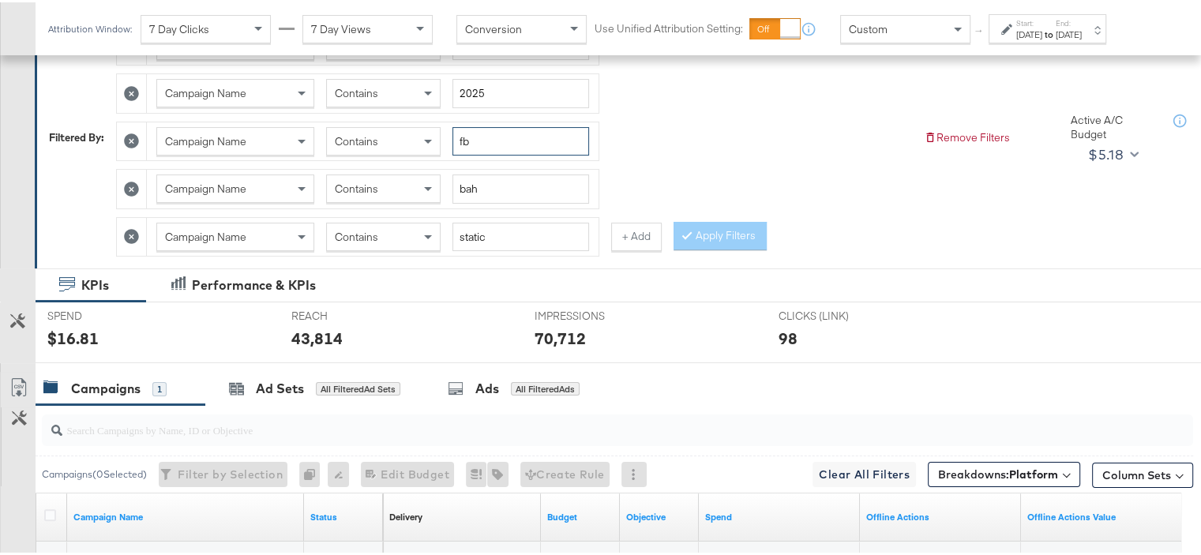
click at [468, 137] on input "fb" at bounding box center [521, 139] width 137 height 29
type input "ig"
click at [735, 225] on button "Apply Filters" at bounding box center [720, 234] width 93 height 28
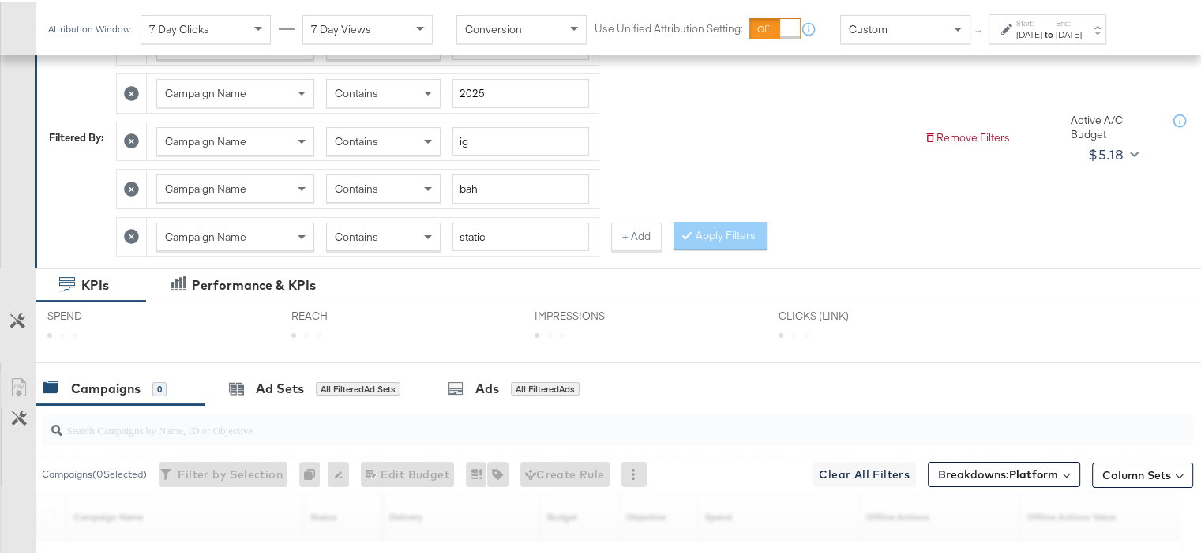
scroll to position [498, 0]
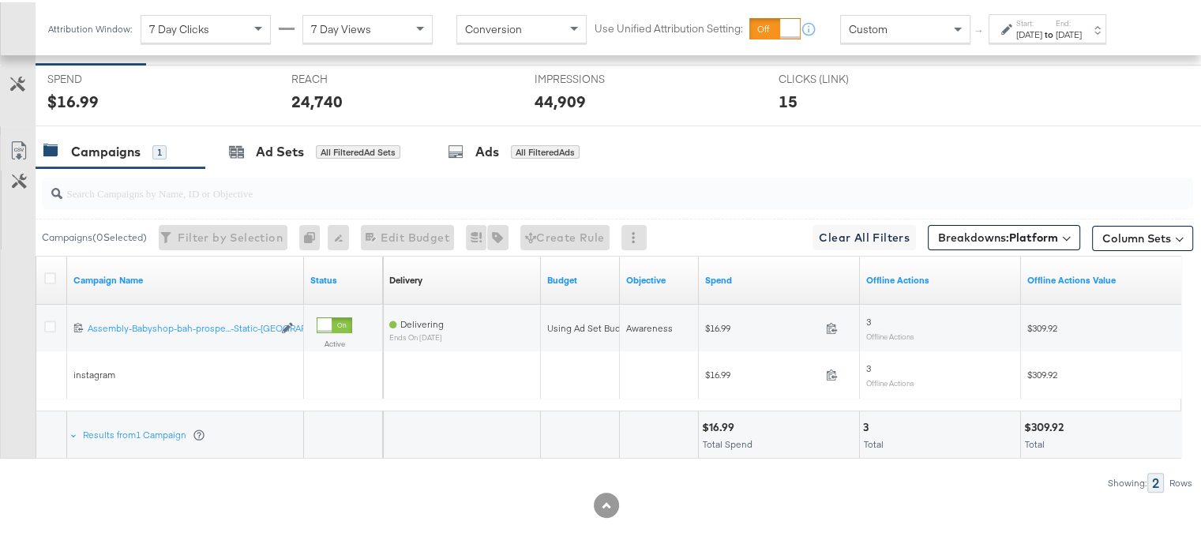
click at [1050, 418] on div "$309.92" at bounding box center [1046, 425] width 44 height 15
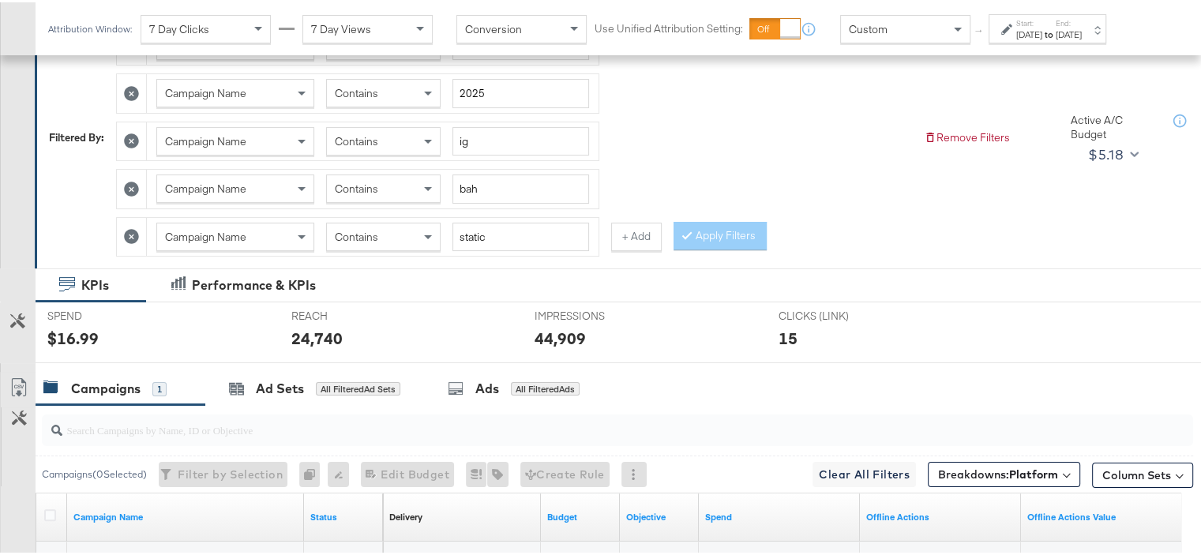
scroll to position [24, 0]
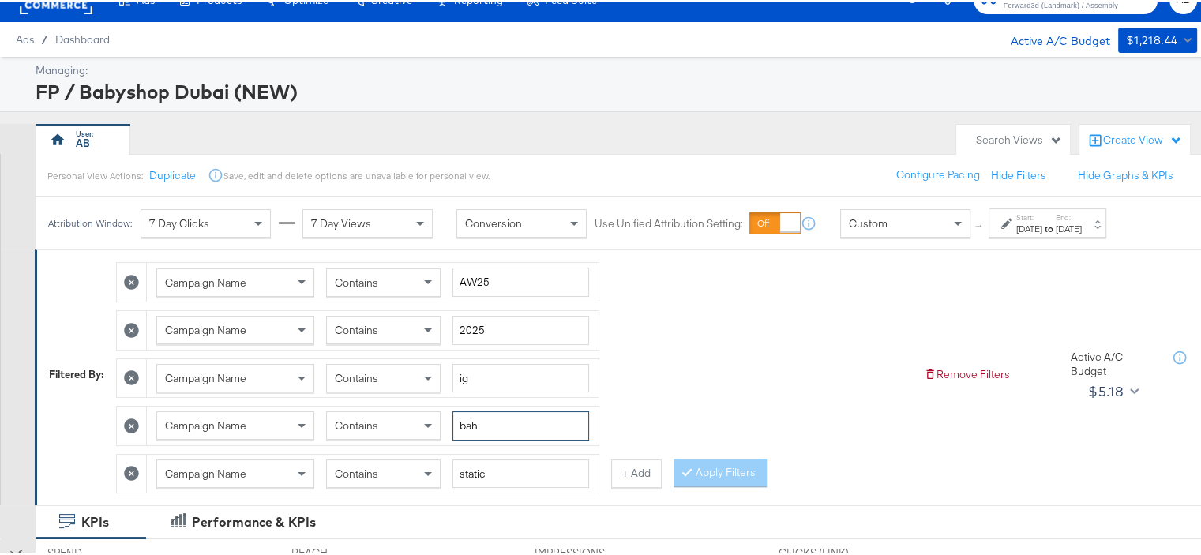
click at [461, 426] on input "bah" at bounding box center [521, 423] width 137 height 29
click at [472, 457] on input "static" at bounding box center [521, 471] width 137 height 29
click at [471, 458] on input "static" at bounding box center [521, 471] width 137 height 29
type input "reels"
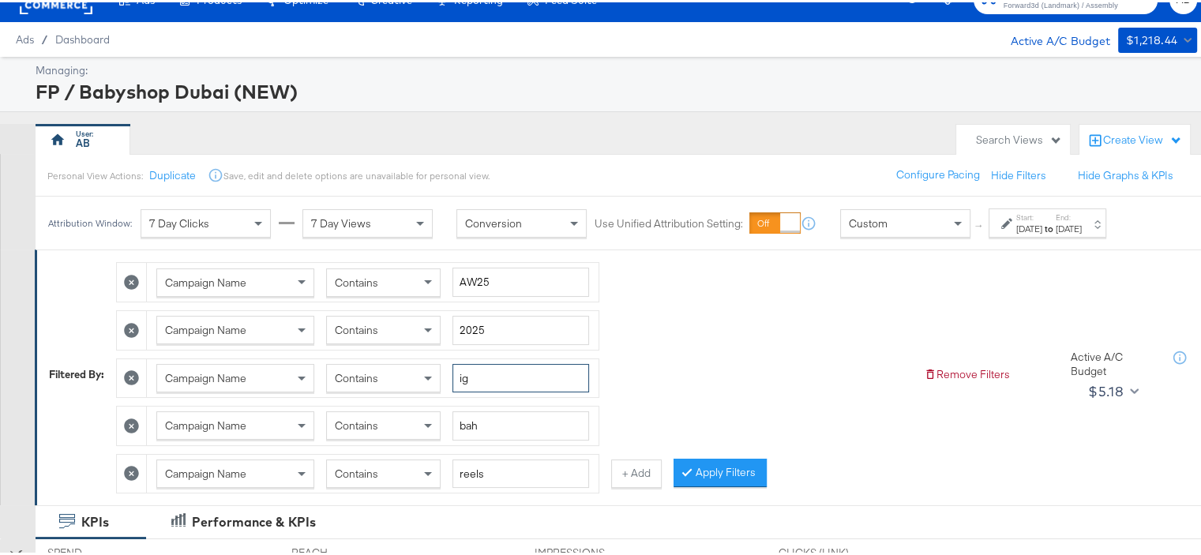
click at [464, 374] on input "ig" at bounding box center [521, 376] width 137 height 29
click at [130, 377] on icon at bounding box center [131, 375] width 15 height 15
type input "bah"
type input "reels"
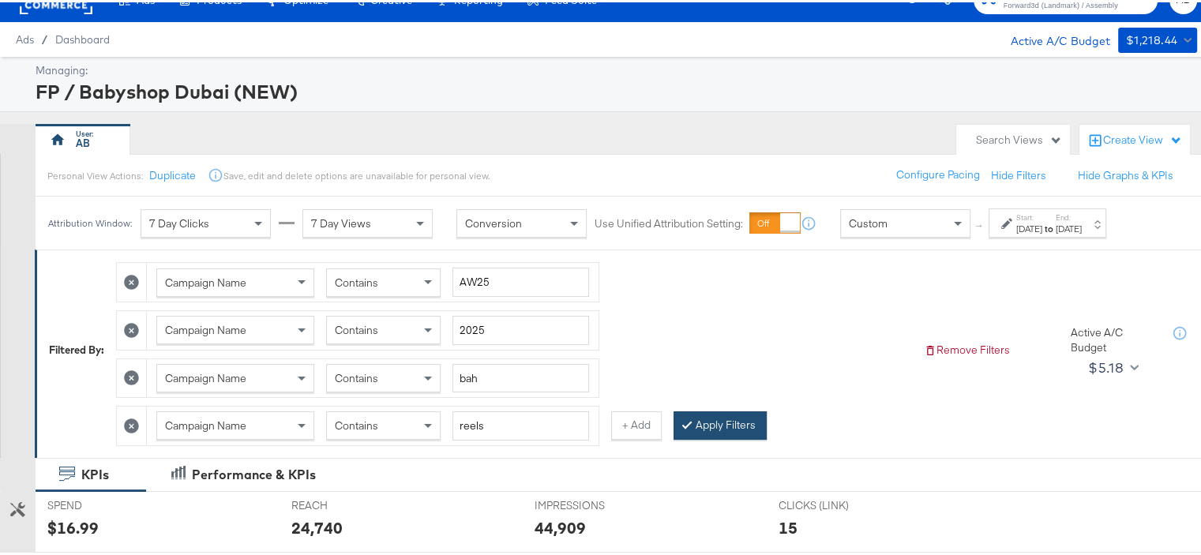
click at [727, 417] on button "Apply Filters" at bounding box center [720, 423] width 93 height 28
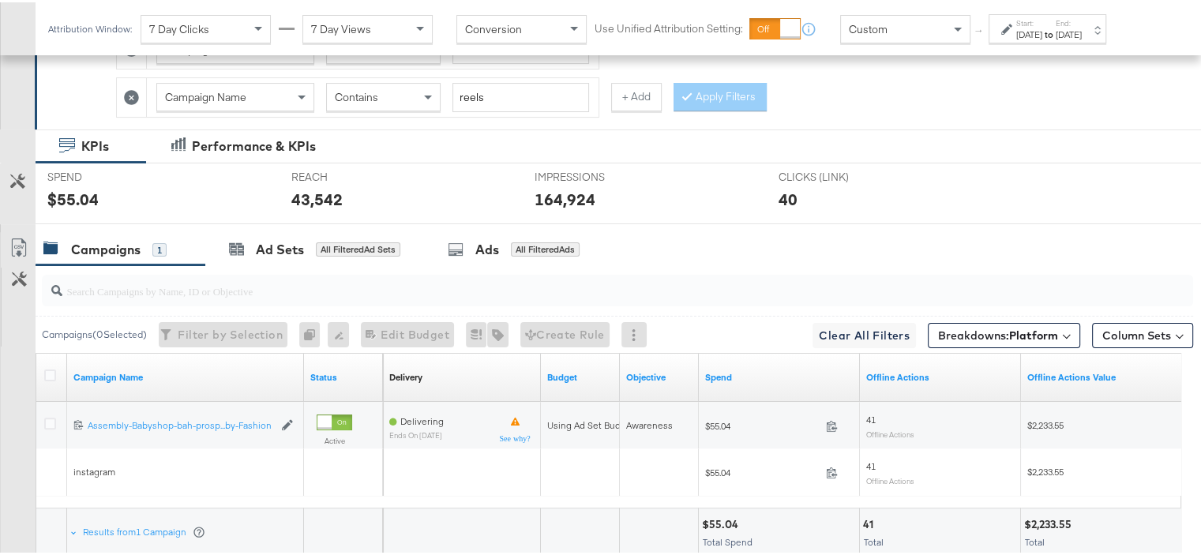
scroll to position [451, 0]
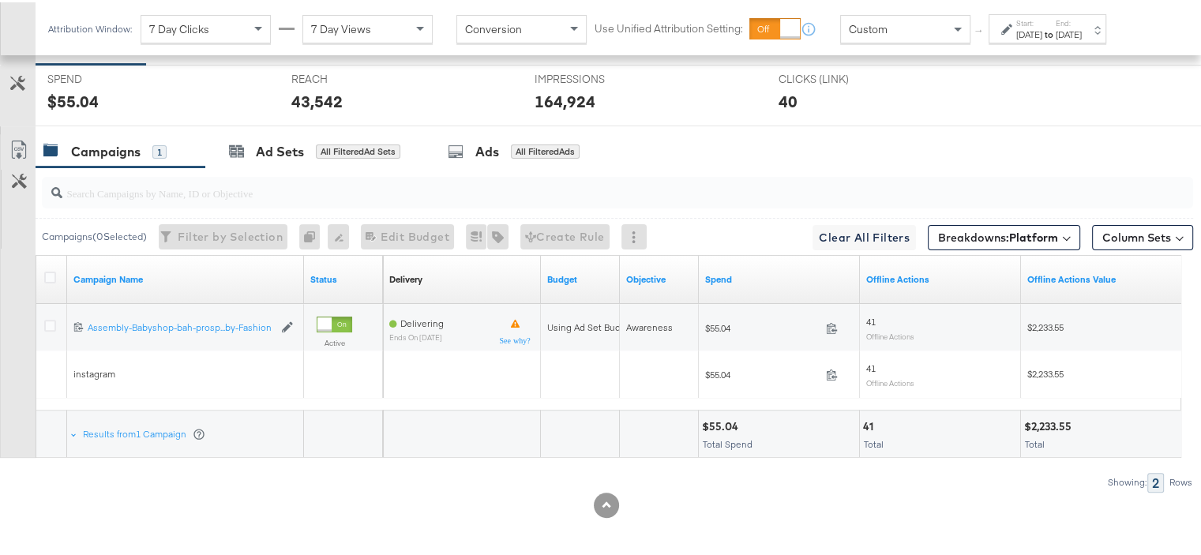
click at [1050, 417] on div "$2,233.55" at bounding box center [1050, 424] width 52 height 15
